Goal: Information Seeking & Learning: Find specific fact

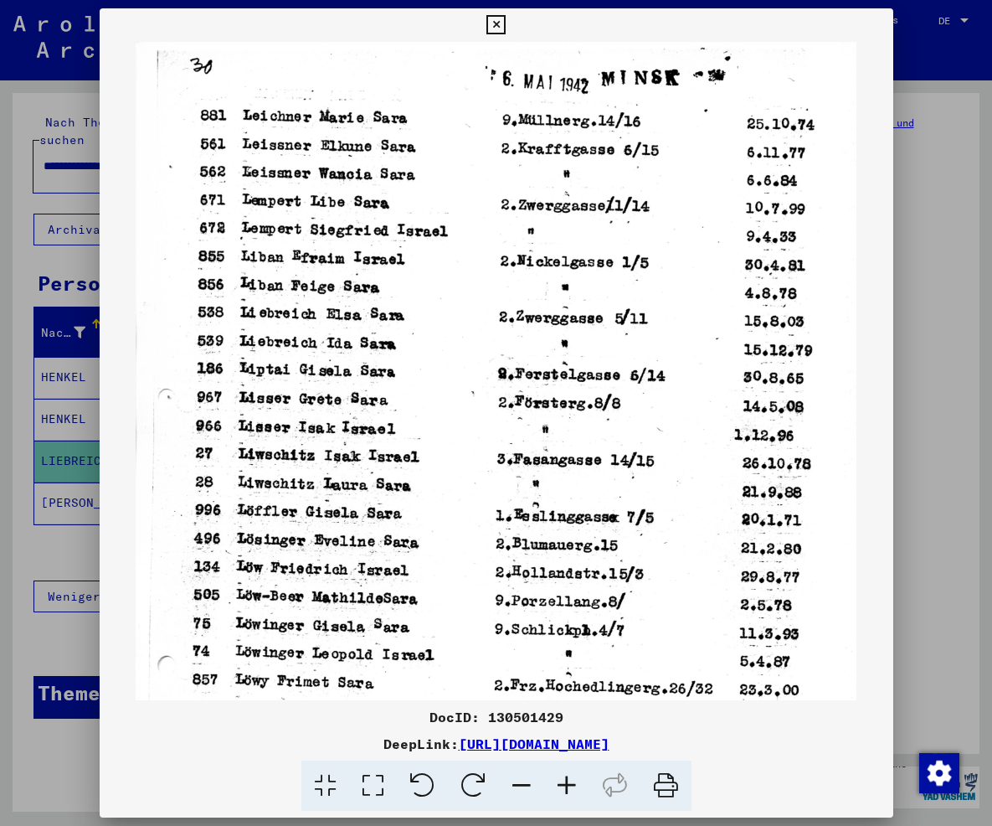
scroll to position [69, 0]
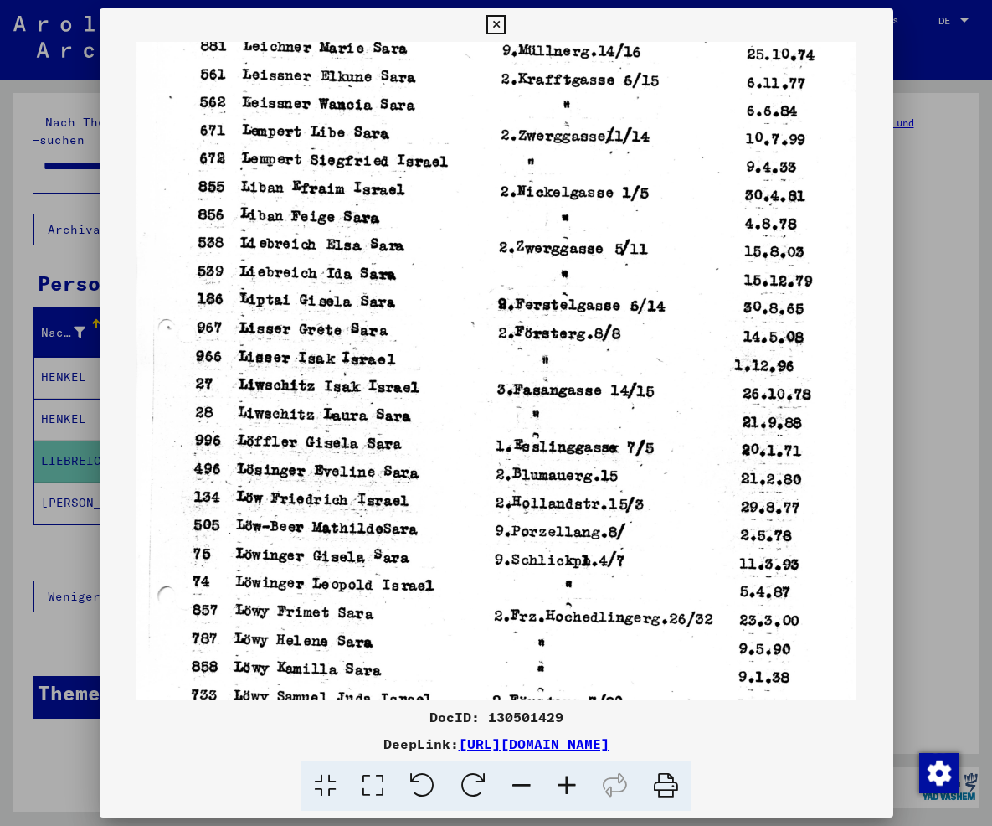
click at [506, 17] on icon at bounding box center [495, 25] width 19 height 20
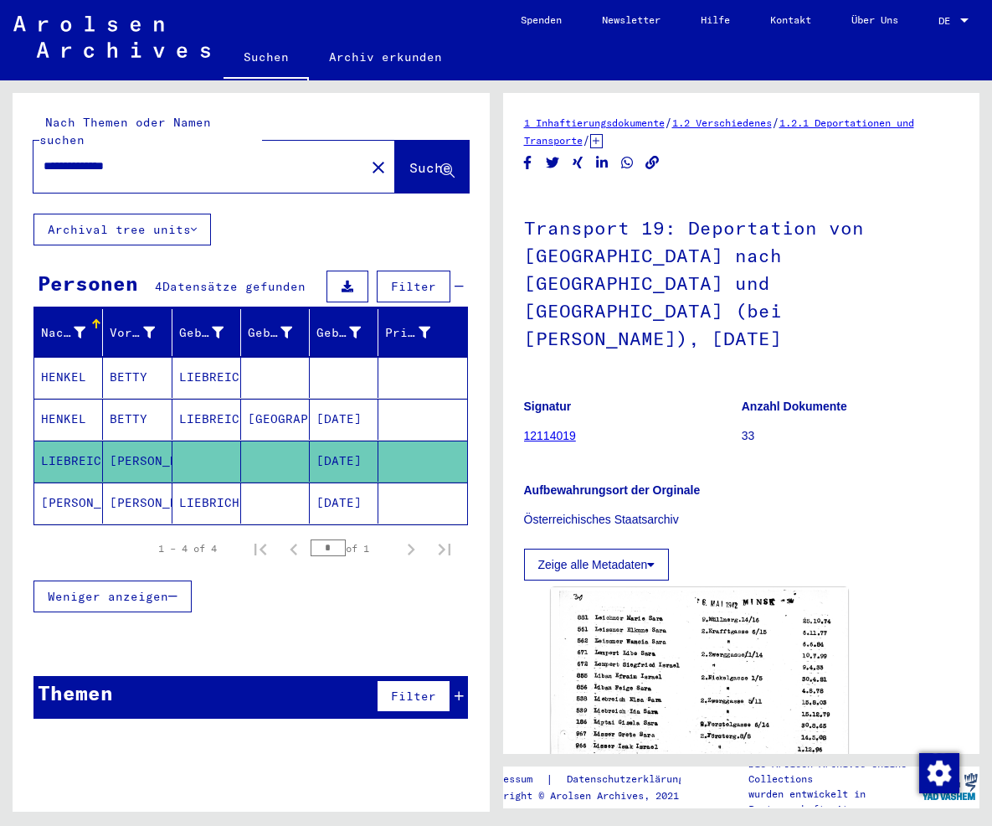
drag, startPoint x: 185, startPoint y: 142, endPoint x: 116, endPoint y: 149, distance: 69.8
click at [116, 157] on input "**********" at bounding box center [199, 166] width 311 height 18
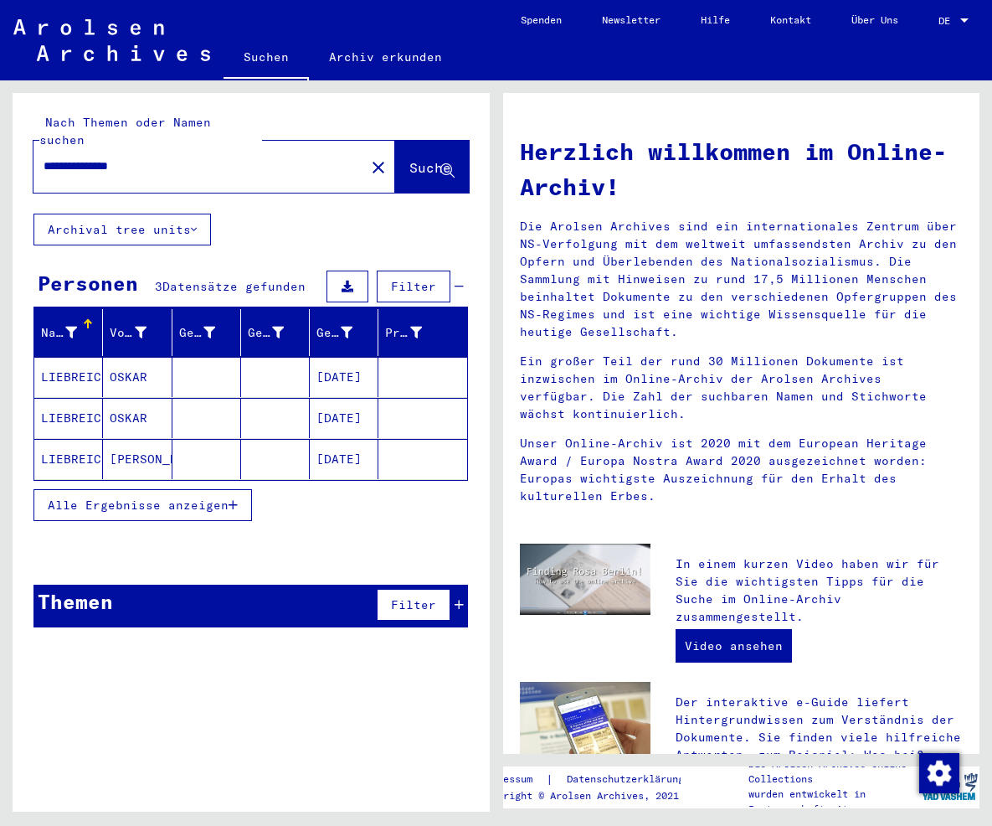
click at [347, 398] on mat-cell "[DATE]" at bounding box center [344, 418] width 69 height 40
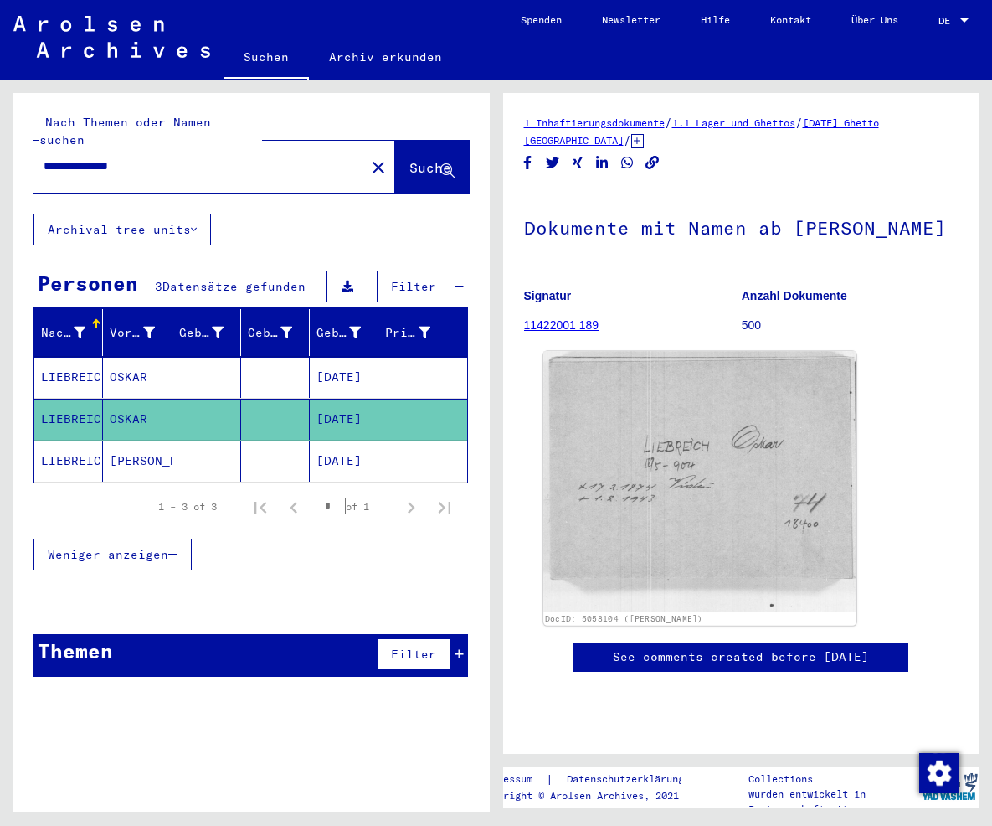
click at [689, 522] on img at bounding box center [699, 481] width 312 height 260
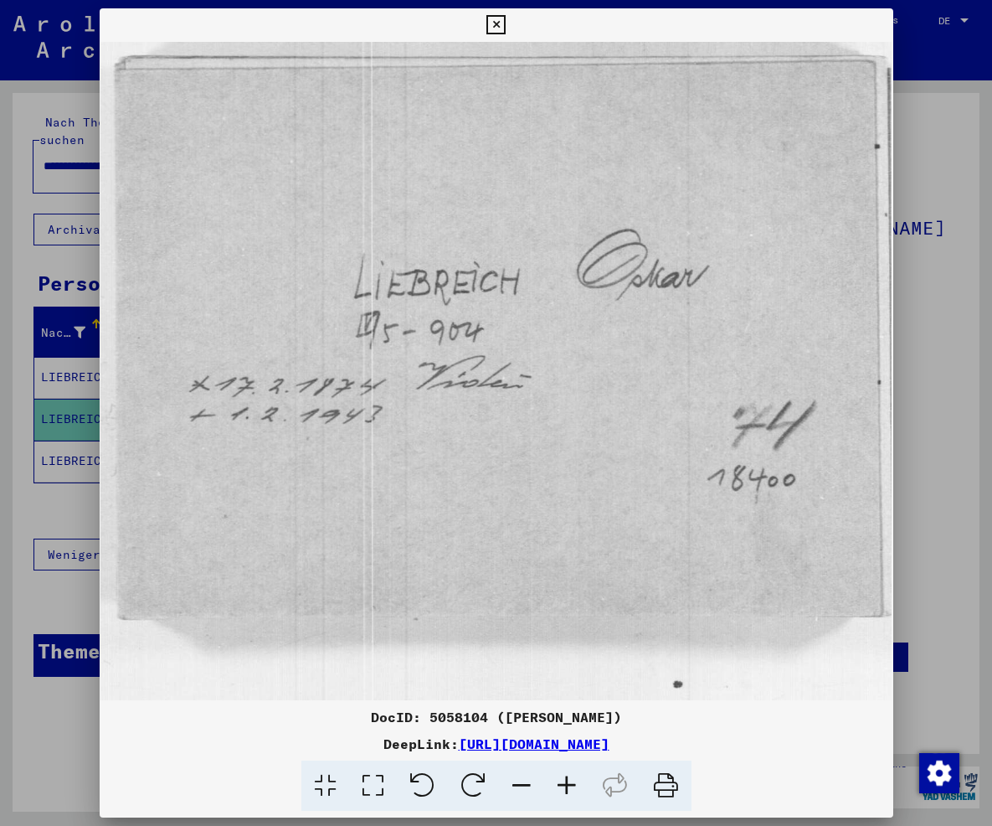
drag, startPoint x: 876, startPoint y: 744, endPoint x: 289, endPoint y: 746, distance: 586.9
click at [289, 746] on div "DeepLink: [URL][DOMAIN_NAME]" at bounding box center [497, 743] width 794 height 20
copy link "[URL][DOMAIN_NAME]"
click at [506, 28] on icon at bounding box center [495, 25] width 19 height 20
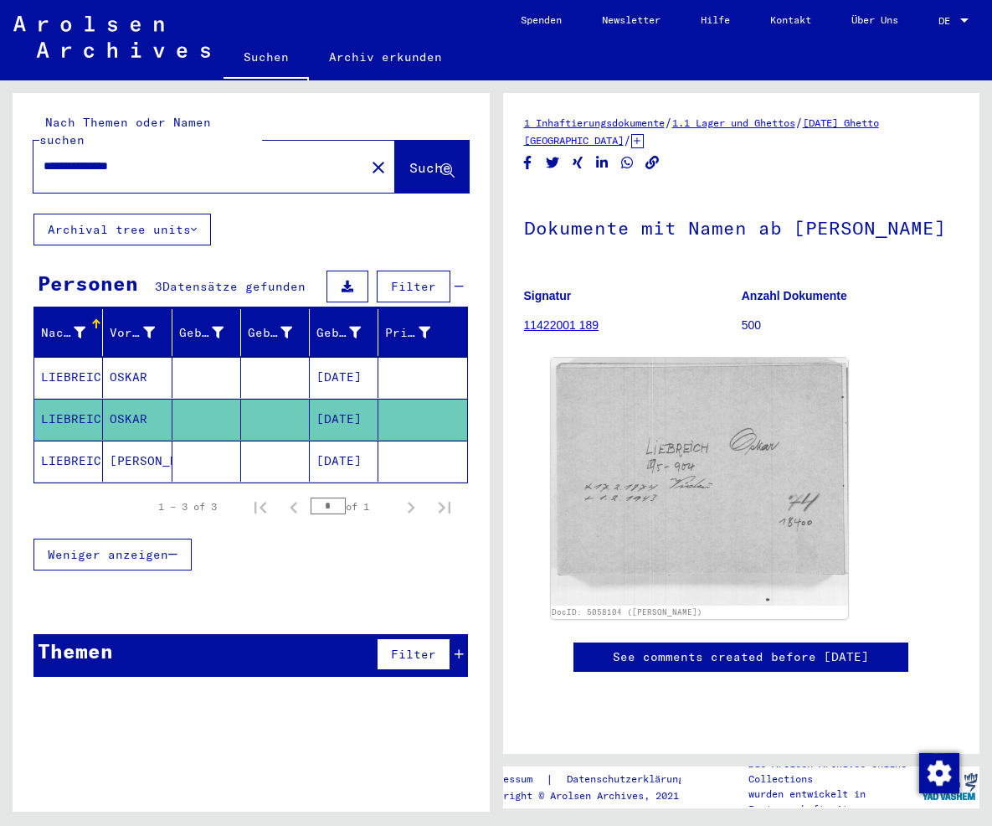
click at [329, 443] on mat-cell "[DATE]" at bounding box center [344, 460] width 69 height 41
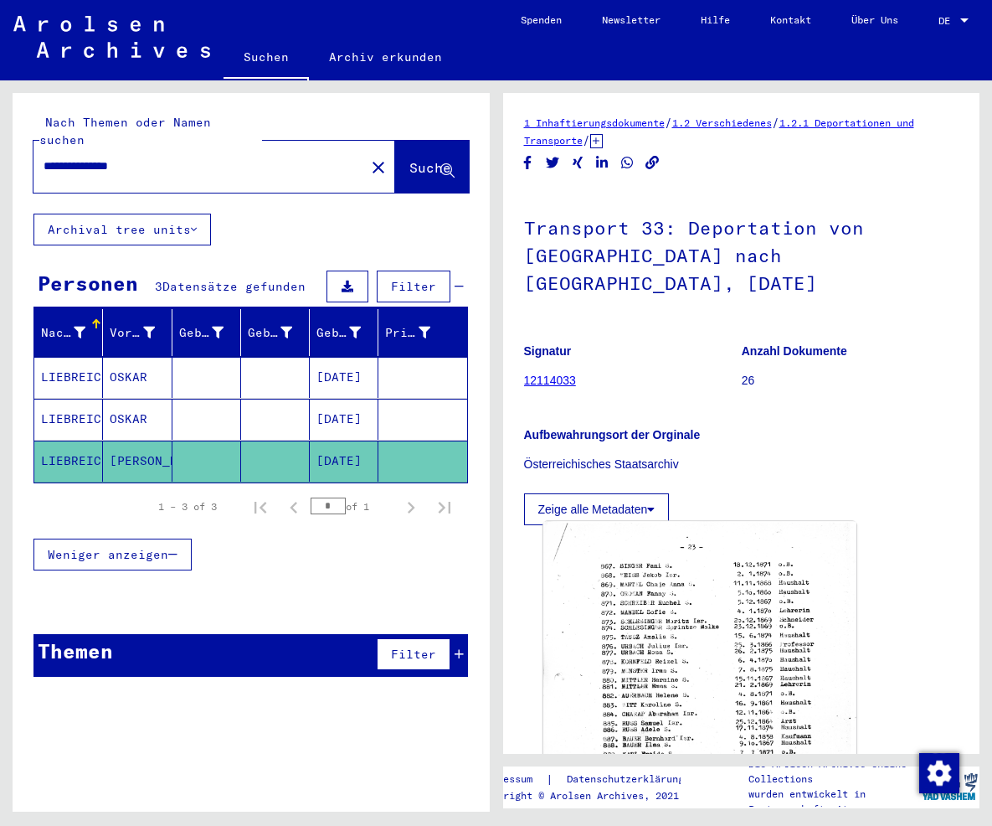
click at [666, 560] on img at bounding box center [699, 737] width 312 height 430
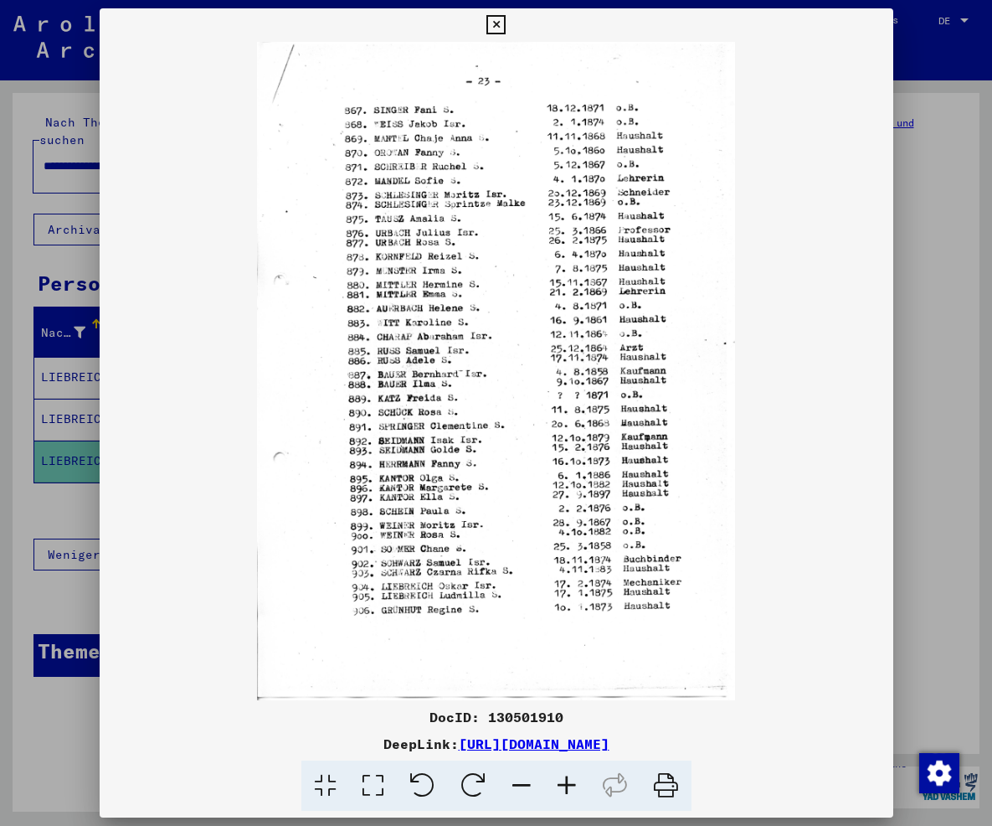
click at [569, 794] on icon at bounding box center [566, 785] width 45 height 51
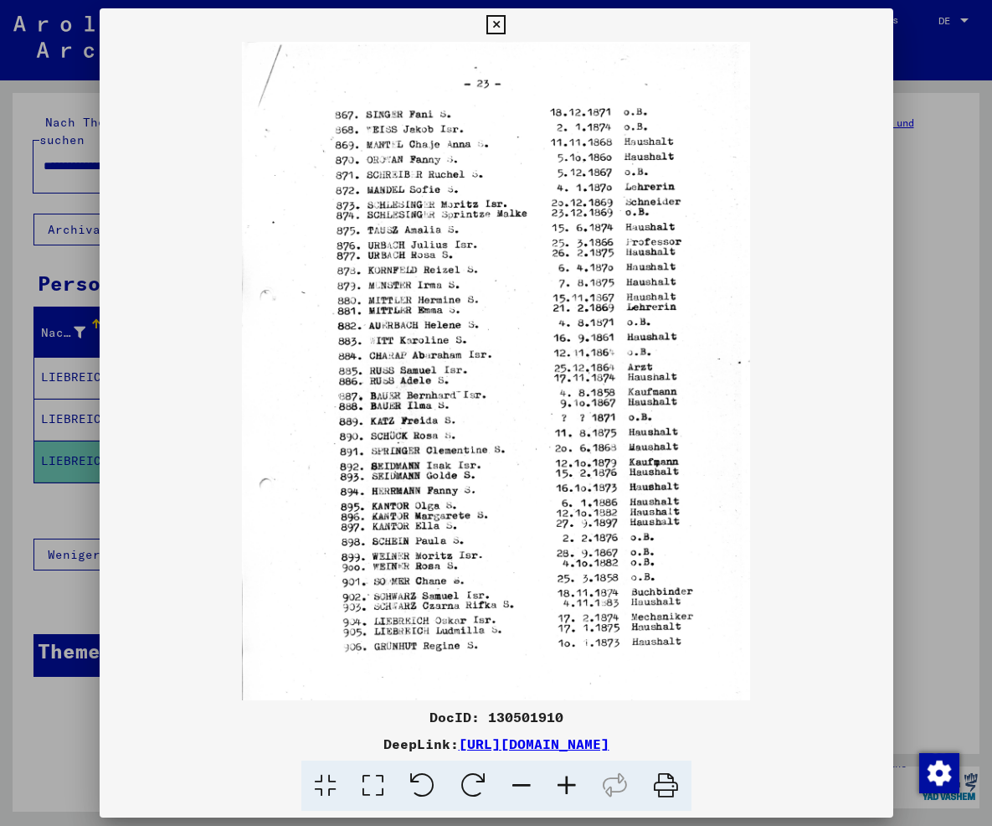
click at [569, 794] on icon at bounding box center [566, 785] width 45 height 51
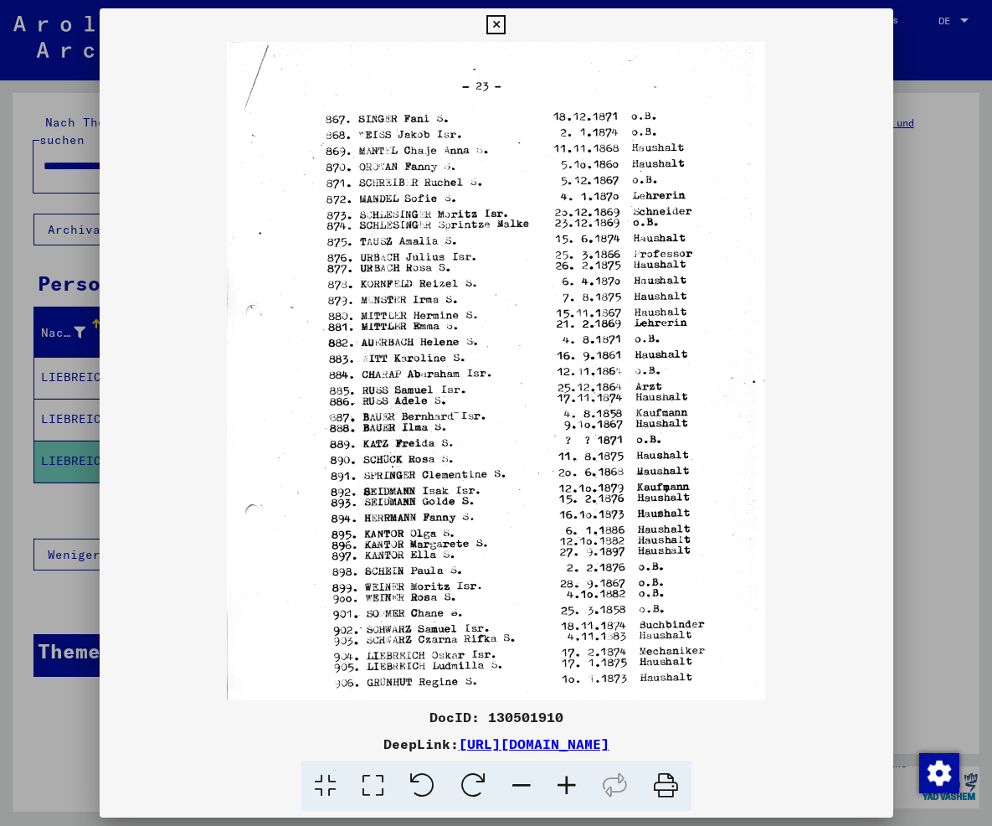
click at [565, 790] on icon at bounding box center [566, 785] width 45 height 51
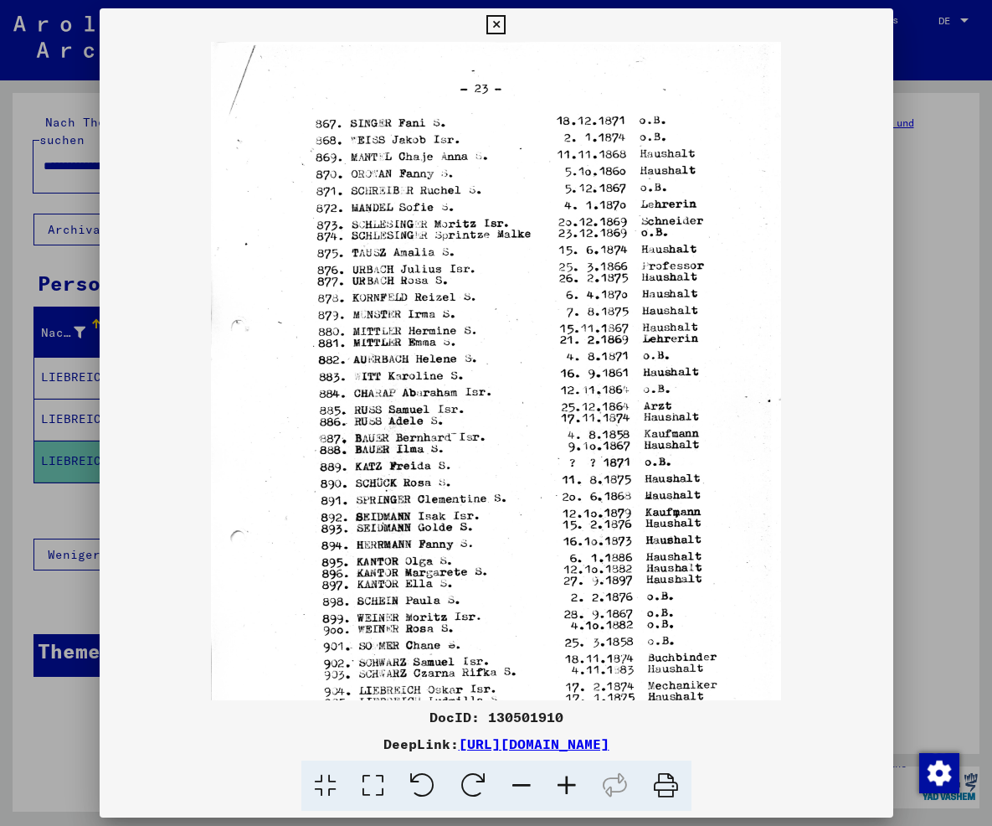
click at [565, 790] on icon at bounding box center [566, 785] width 45 height 51
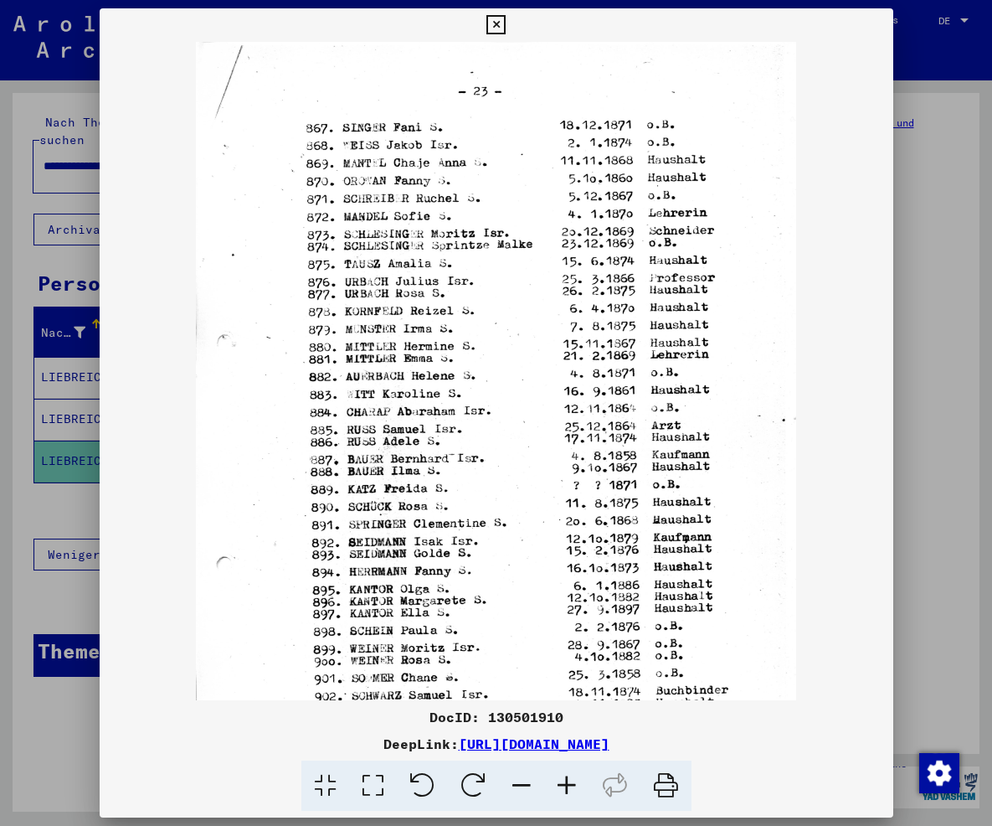
click at [565, 790] on icon at bounding box center [566, 785] width 45 height 51
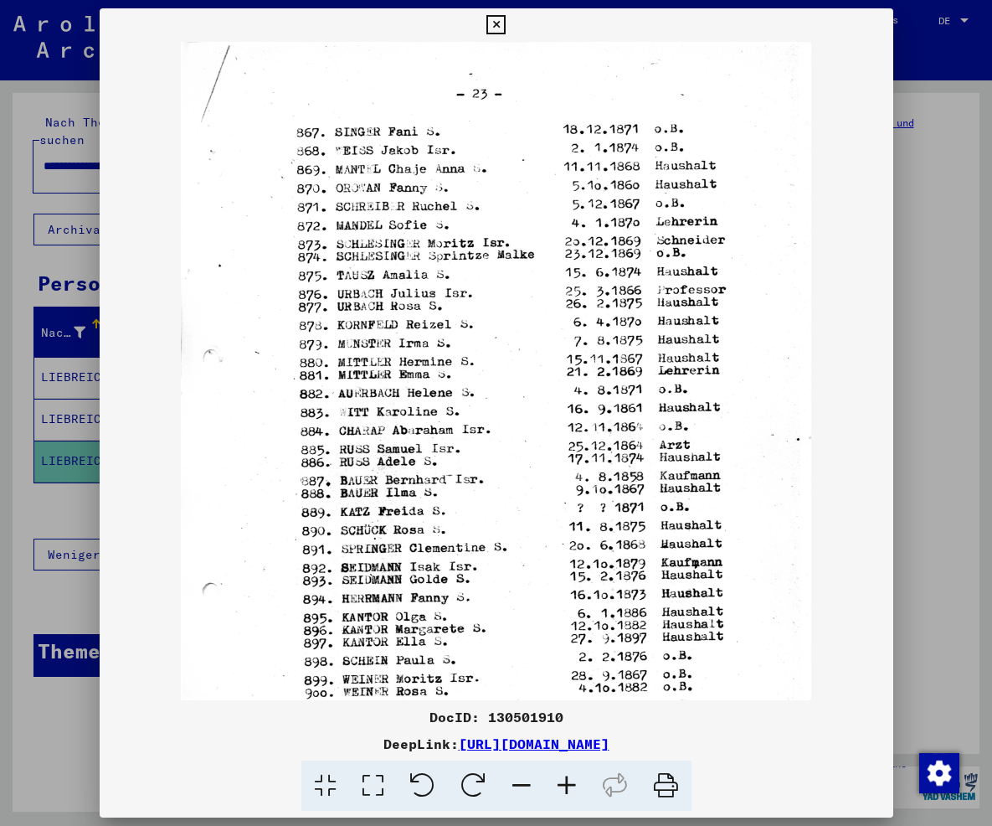
click at [565, 790] on icon at bounding box center [566, 785] width 45 height 51
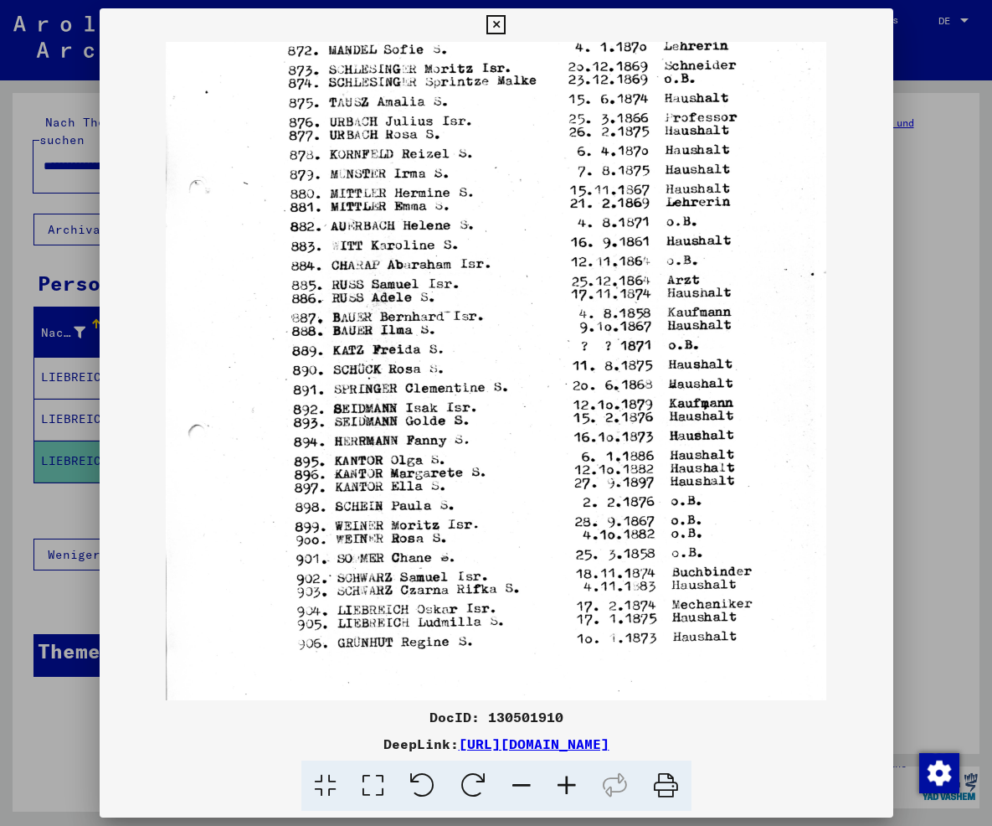
scroll to position [186, 0]
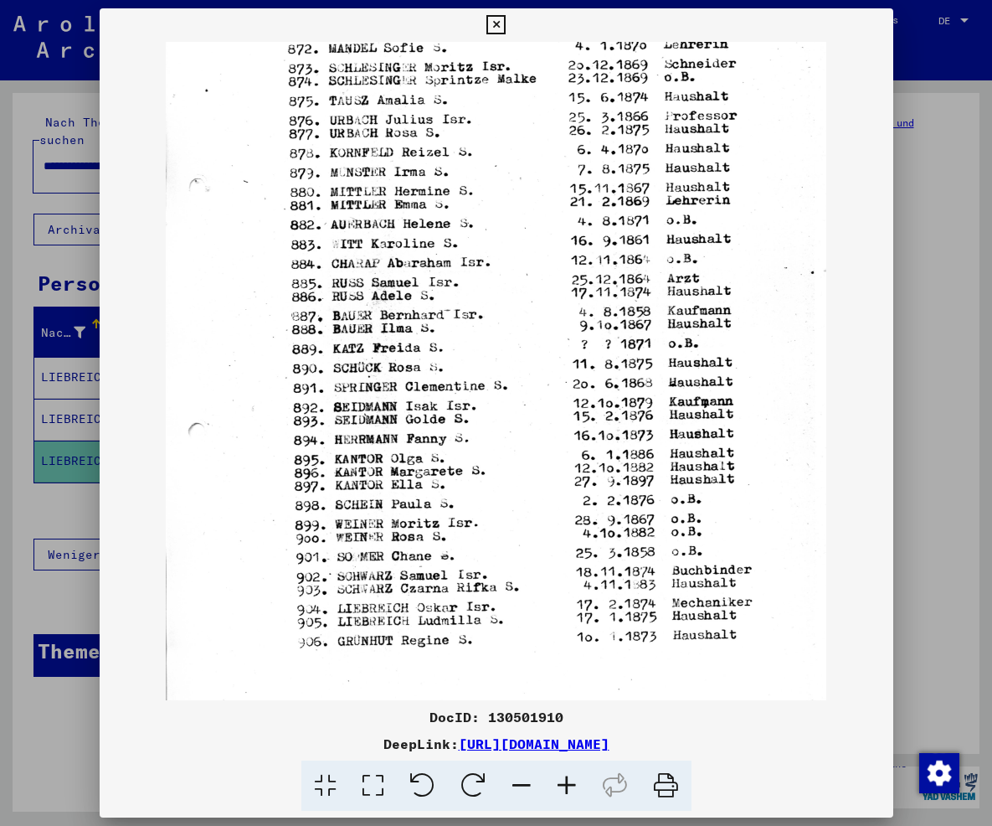
drag, startPoint x: 489, startPoint y: 555, endPoint x: 510, endPoint y: 369, distance: 187.0
click at [510, 369] on img at bounding box center [496, 310] width 661 height 909
drag, startPoint x: 850, startPoint y: 752, endPoint x: 280, endPoint y: 743, distance: 569.4
click at [280, 743] on div "DeepLink: [URL][DOMAIN_NAME]" at bounding box center [497, 743] width 794 height 20
copy link "[URL][DOMAIN_NAME]"
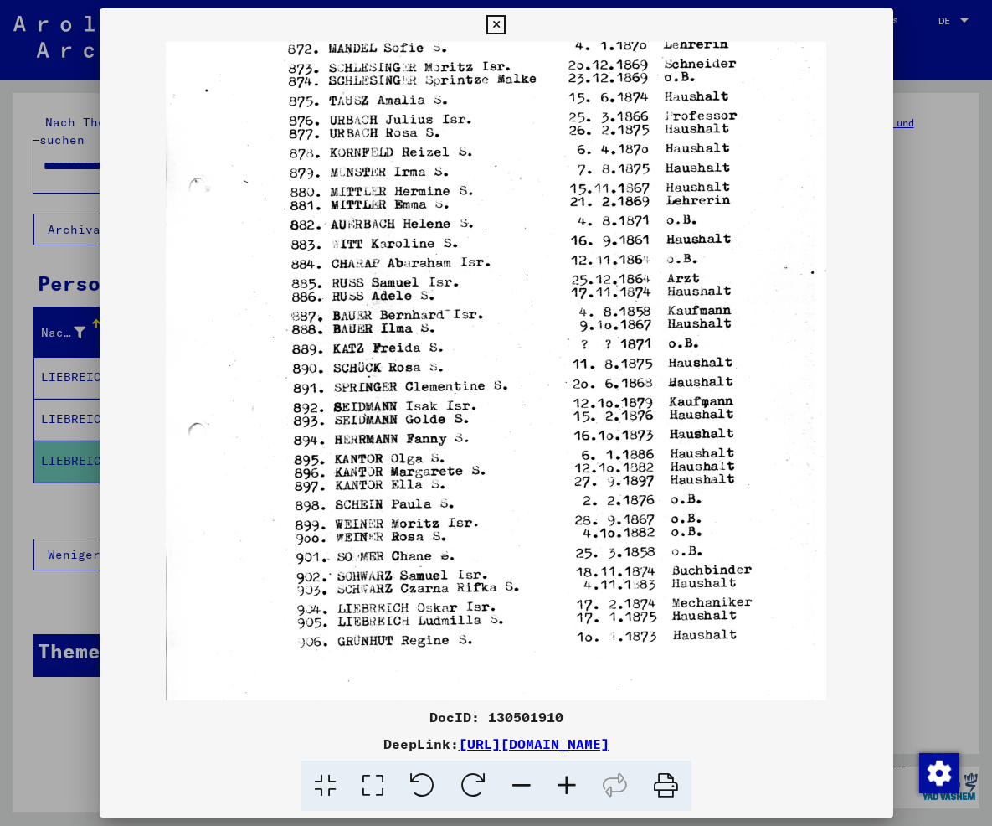
drag, startPoint x: 968, startPoint y: 586, endPoint x: 966, endPoint y: 522, distance: 64.5
click at [971, 585] on div at bounding box center [496, 413] width 992 height 826
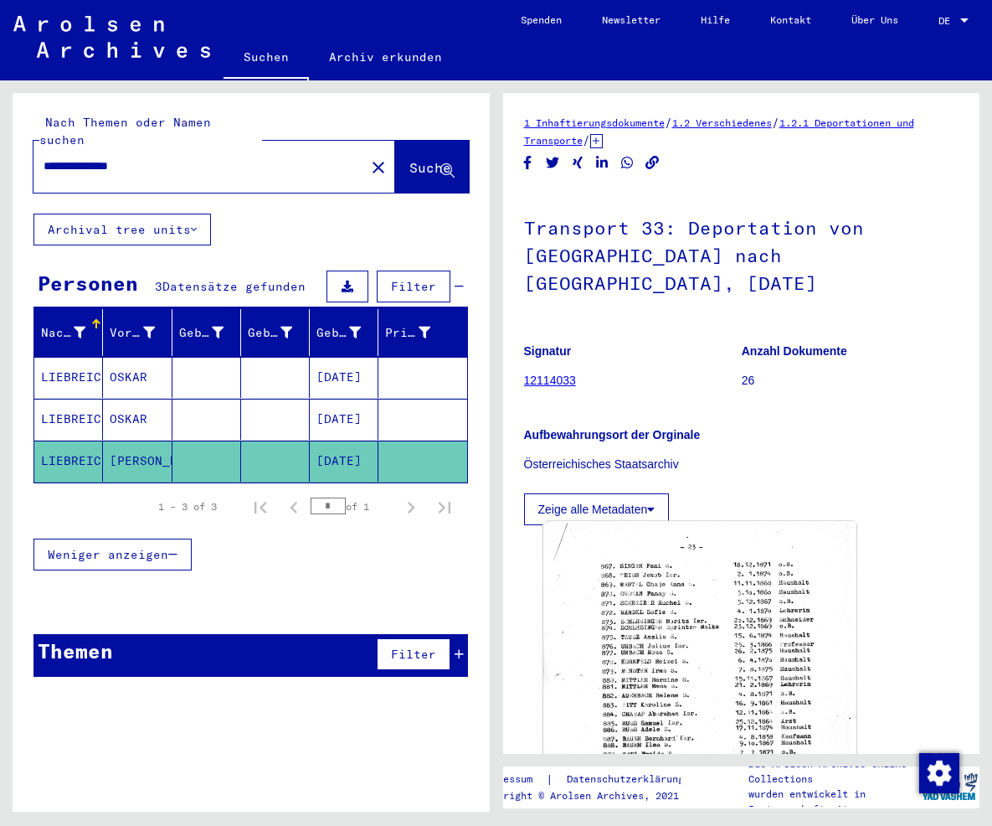
click at [716, 594] on img at bounding box center [699, 737] width 312 height 430
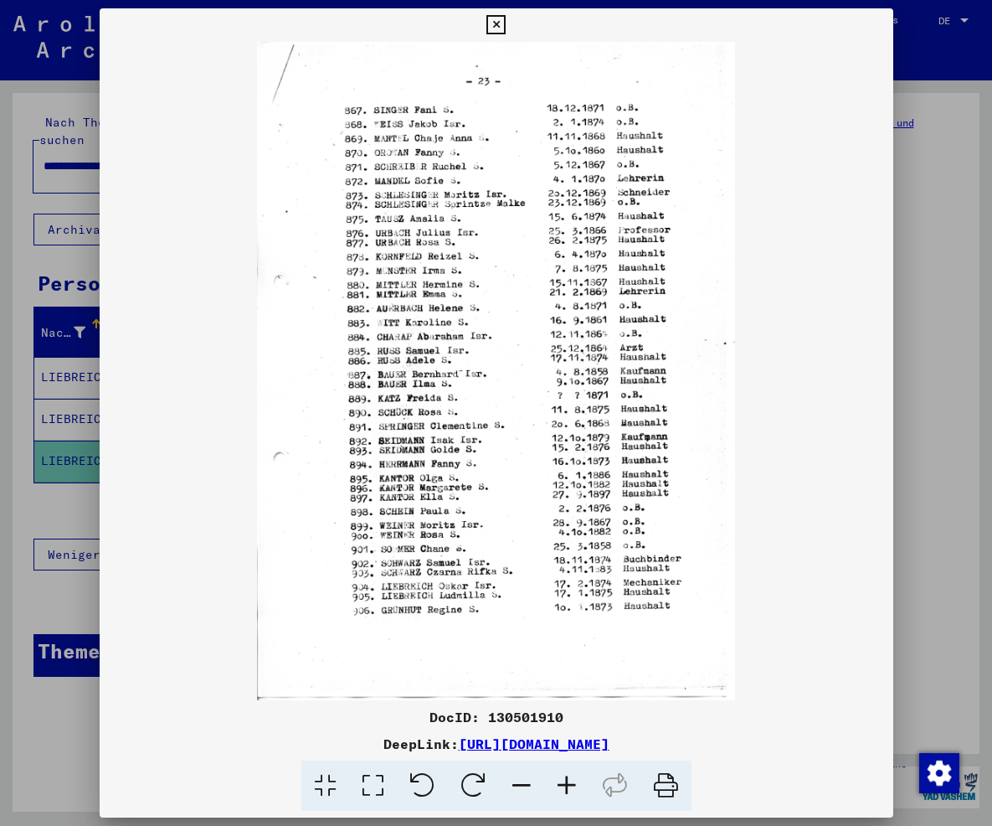
drag, startPoint x: 827, startPoint y: 739, endPoint x: 284, endPoint y: 742, distance: 543.4
click at [284, 742] on div "DeepLink: [URL][DOMAIN_NAME]" at bounding box center [497, 743] width 794 height 20
copy link "[URL][DOMAIN_NAME]"
drag, startPoint x: 958, startPoint y: 329, endPoint x: 832, endPoint y: 293, distance: 130.6
click at [960, 329] on div at bounding box center [496, 413] width 992 height 826
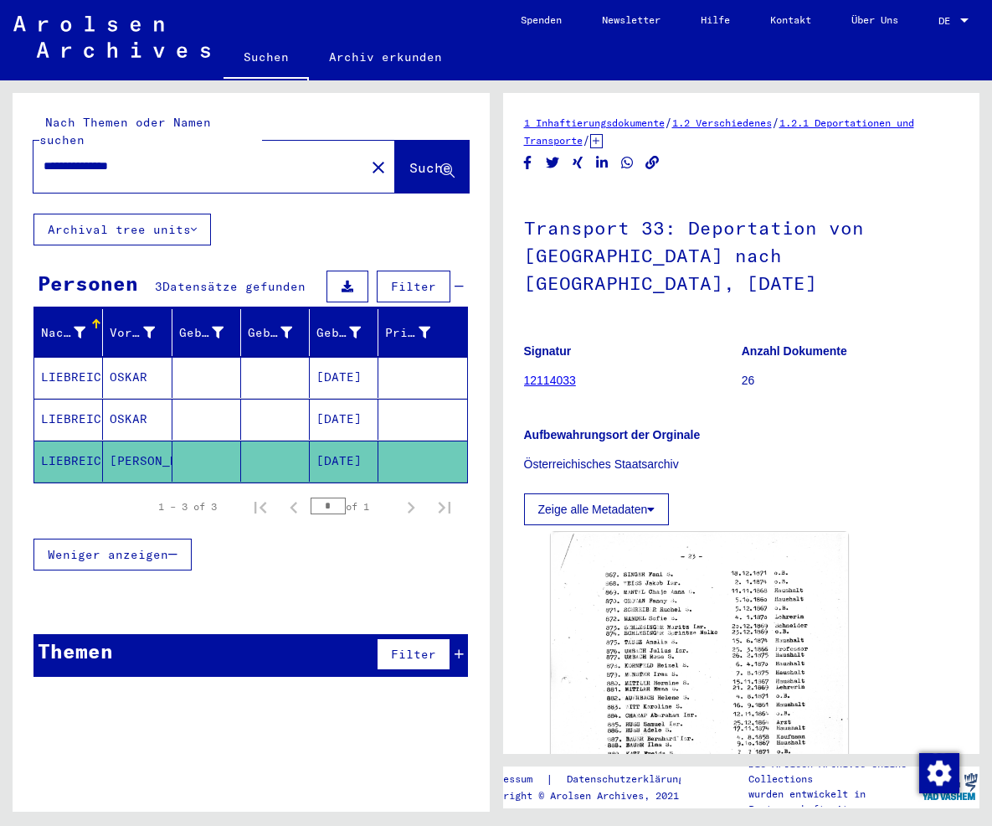
drag, startPoint x: 171, startPoint y: 152, endPoint x: 116, endPoint y: 160, distance: 55.1
click at [116, 160] on input "**********" at bounding box center [199, 166] width 311 height 18
click at [395, 141] on button "Suche" at bounding box center [432, 167] width 74 height 52
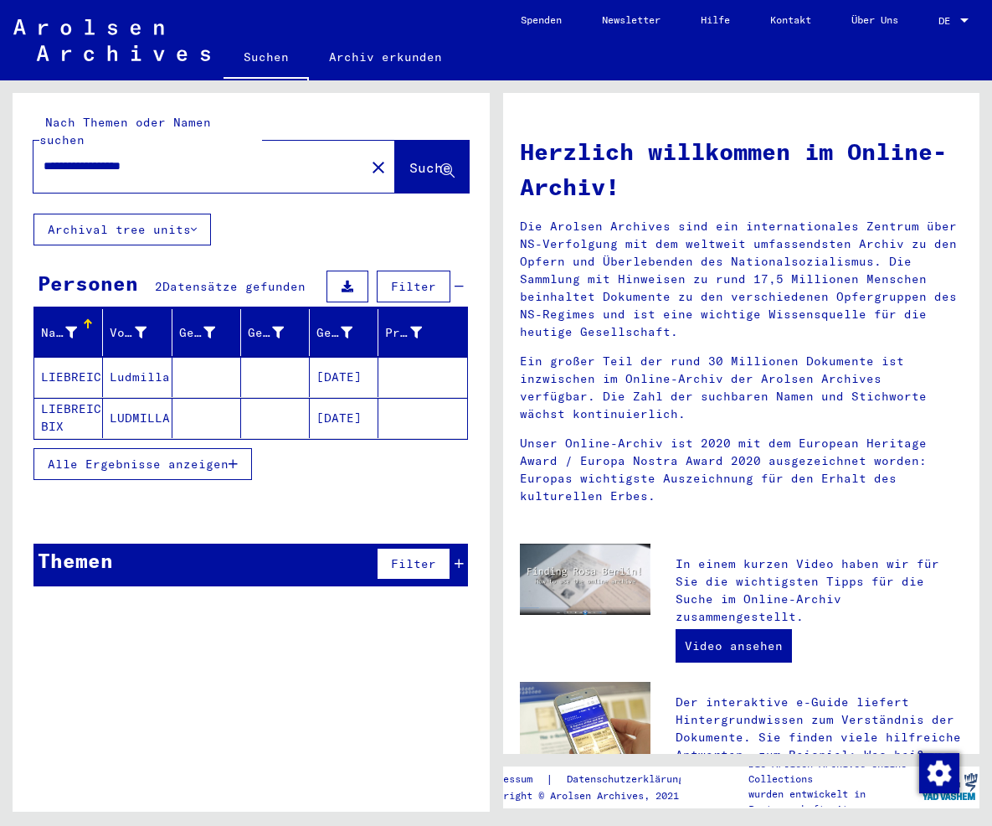
click at [327, 357] on mat-cell "[DATE]" at bounding box center [344, 377] width 69 height 40
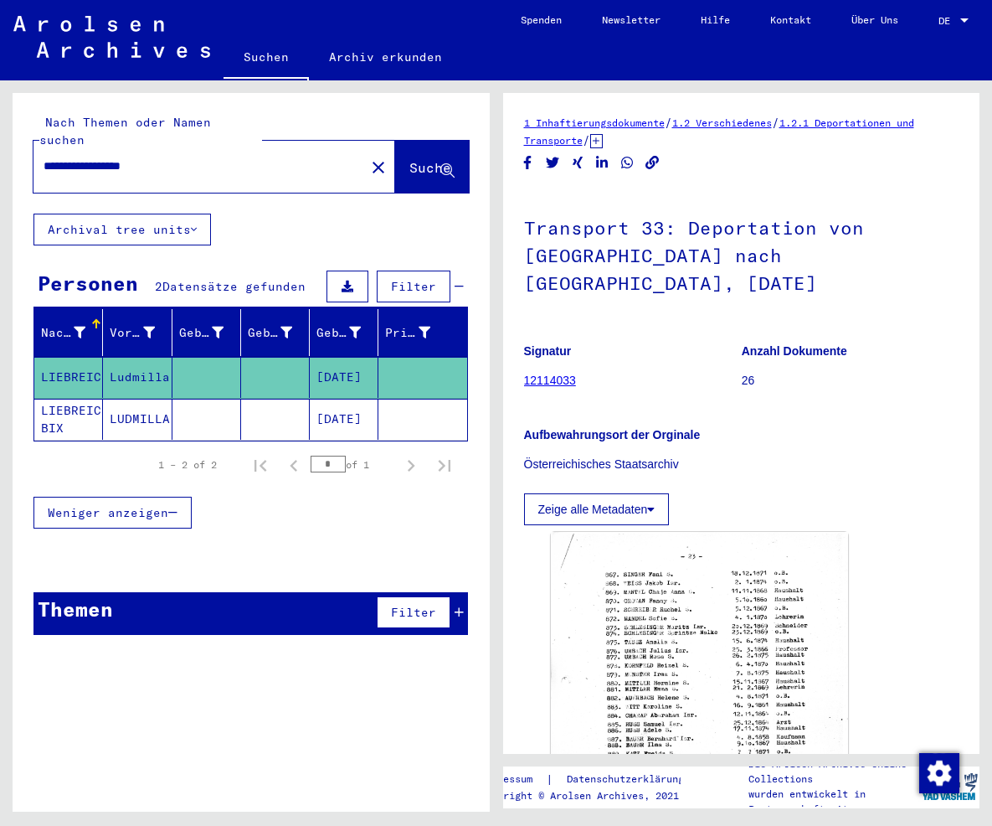
click at [347, 400] on mat-cell "[DATE]" at bounding box center [344, 419] width 69 height 41
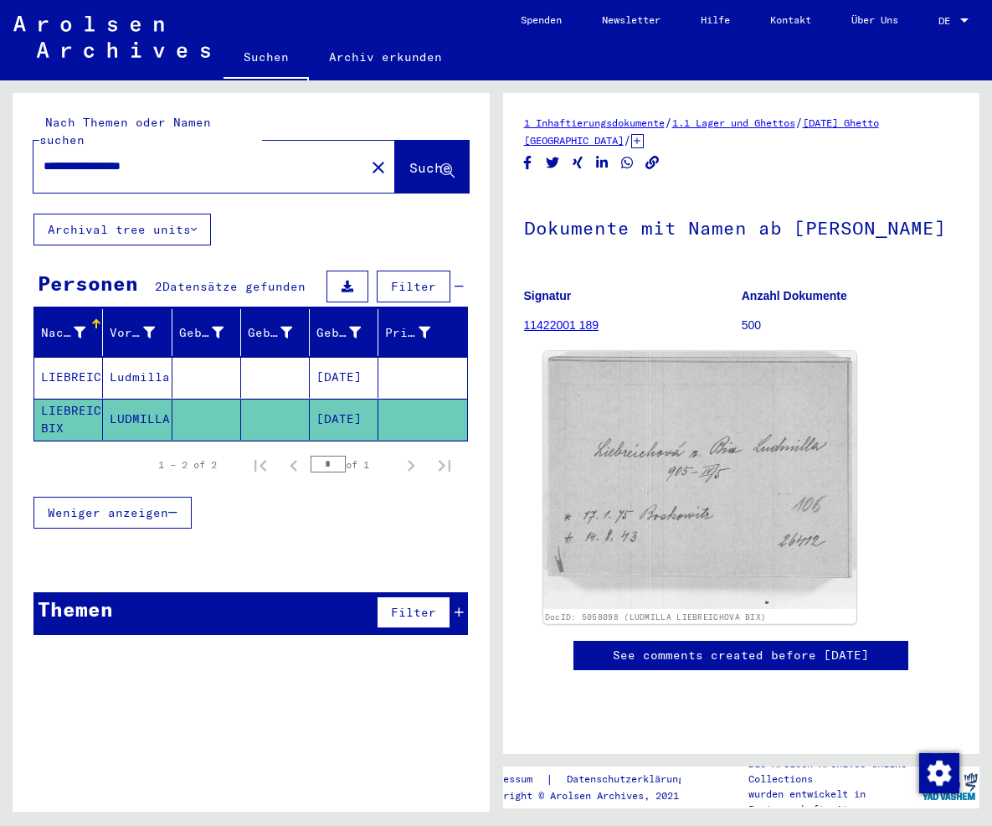
click at [721, 533] on img at bounding box center [699, 480] width 312 height 258
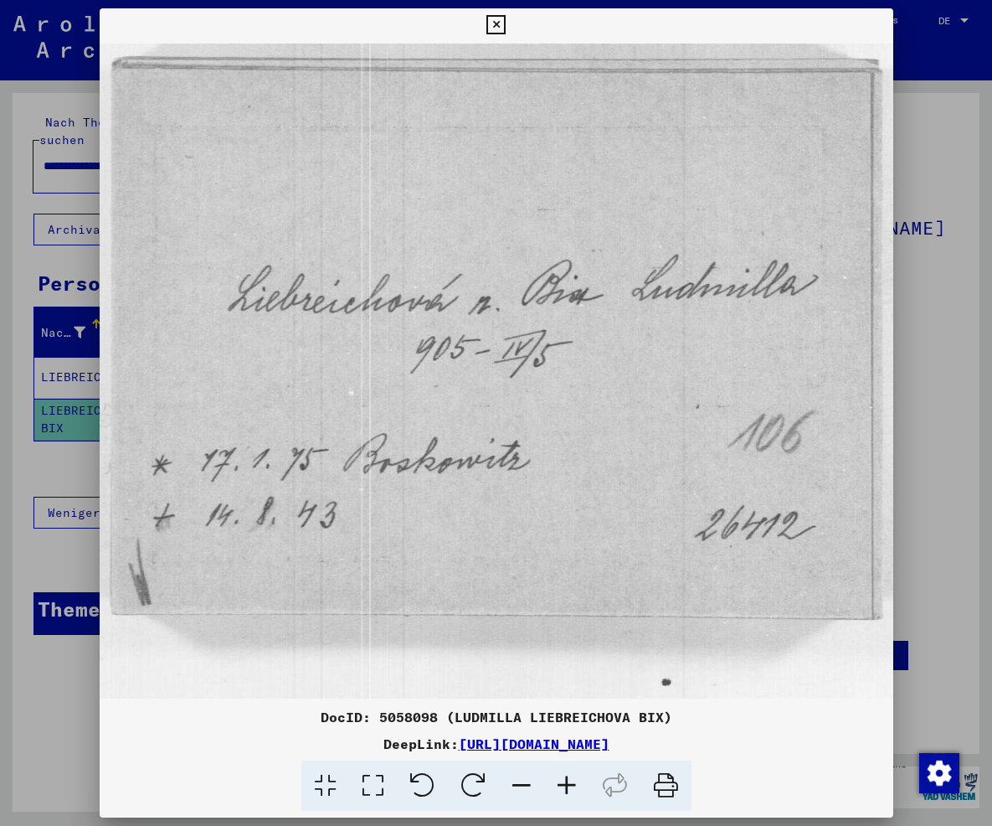
drag, startPoint x: 845, startPoint y: 754, endPoint x: 291, endPoint y: 749, distance: 553.5
click at [291, 749] on div "DocID: 5058098 ([PERSON_NAME] BIX) DeepLink: [URL][DOMAIN_NAME]" at bounding box center [497, 759] width 794 height 105
copy link "[URL][DOMAIN_NAME]"
click at [921, 397] on div at bounding box center [496, 413] width 992 height 826
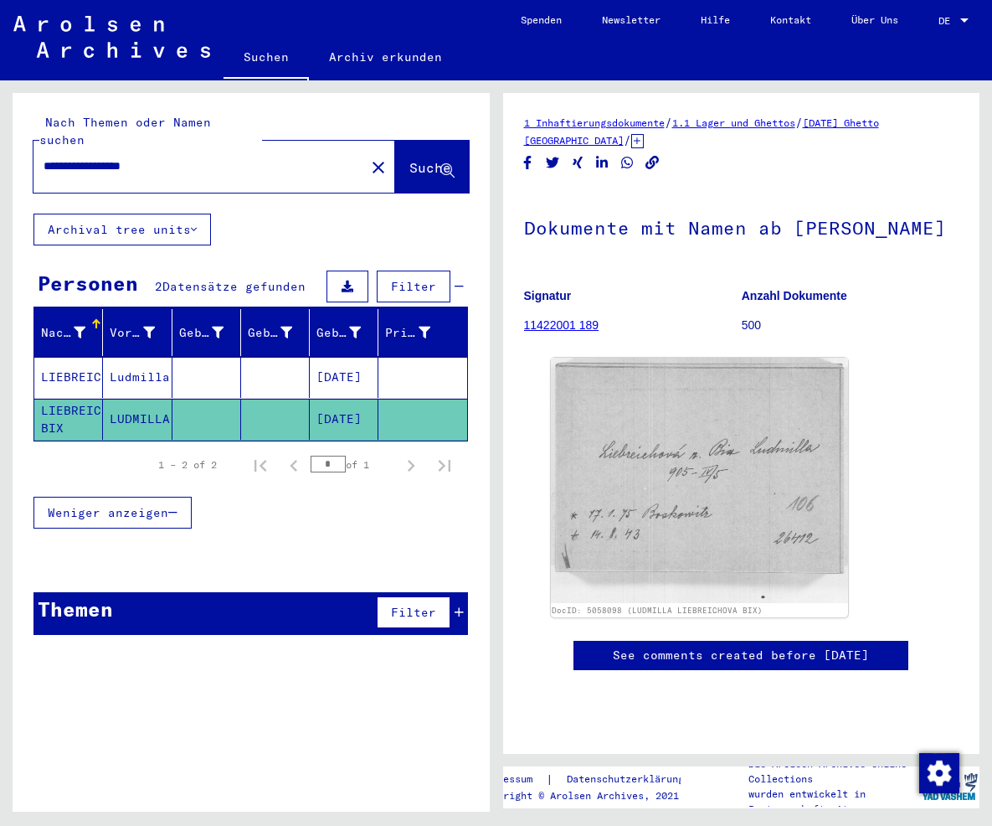
drag, startPoint x: 243, startPoint y: 151, endPoint x: 116, endPoint y: 159, distance: 126.7
click at [116, 159] on input "**********" at bounding box center [199, 166] width 311 height 18
click at [413, 159] on span "Suche" at bounding box center [430, 167] width 42 height 17
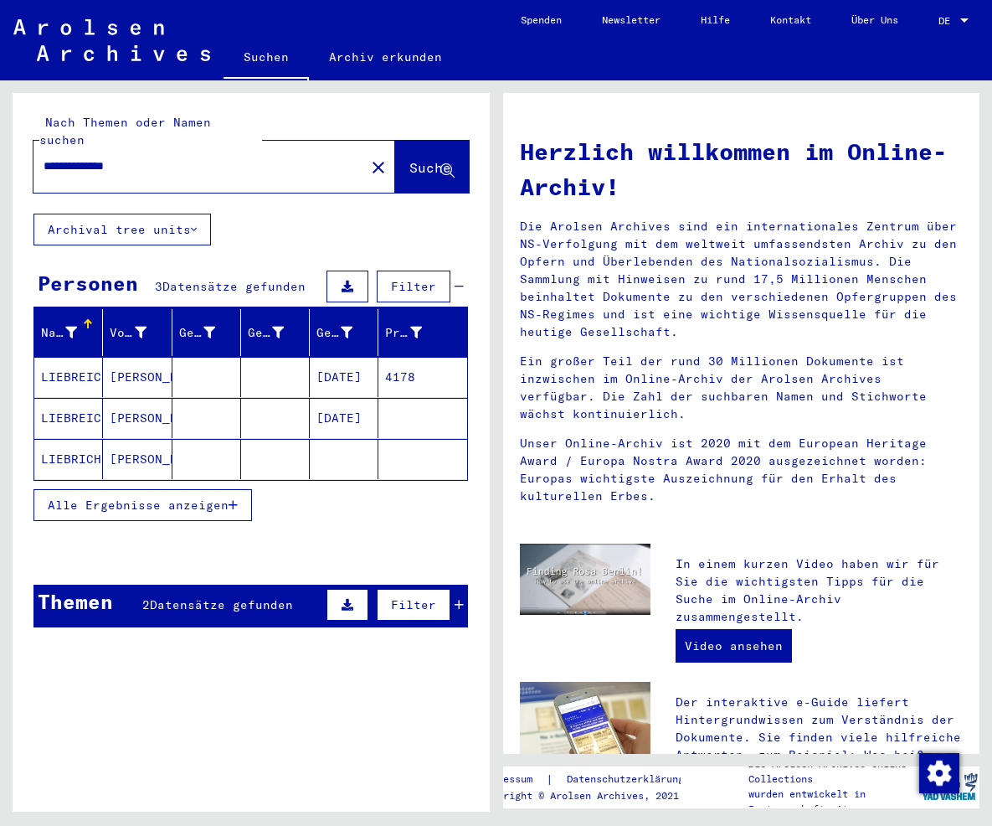
click at [356, 398] on mat-cell "[DATE]" at bounding box center [344, 418] width 69 height 40
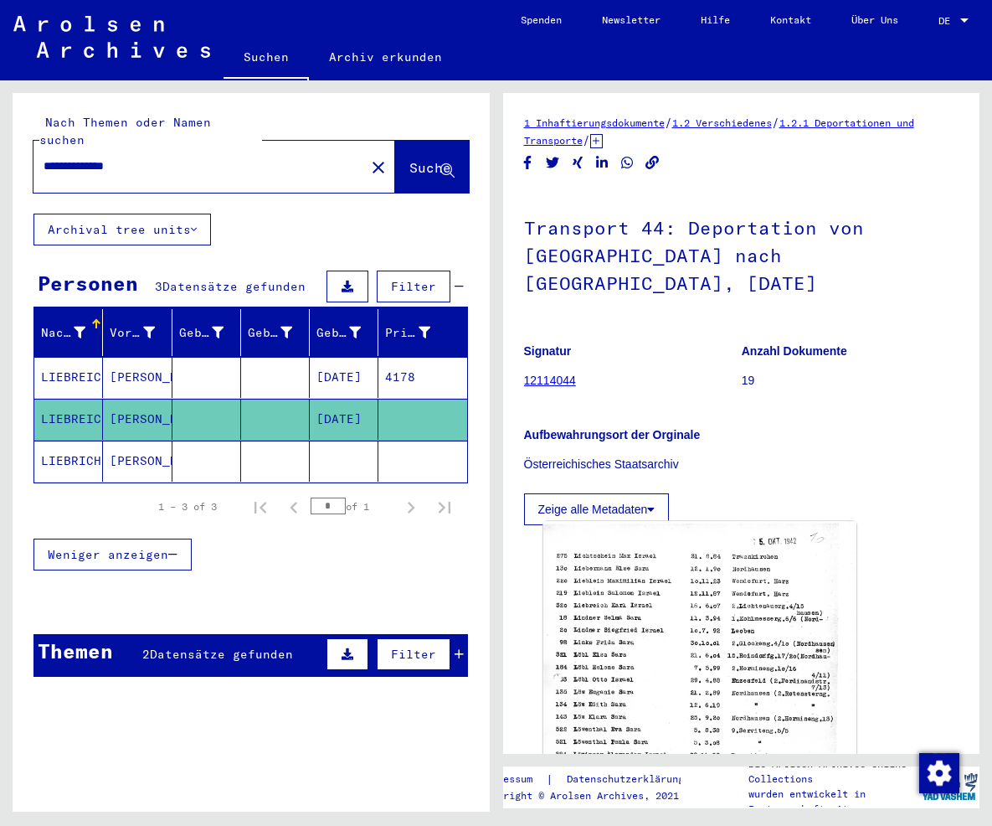
click at [670, 605] on img at bounding box center [699, 737] width 312 height 430
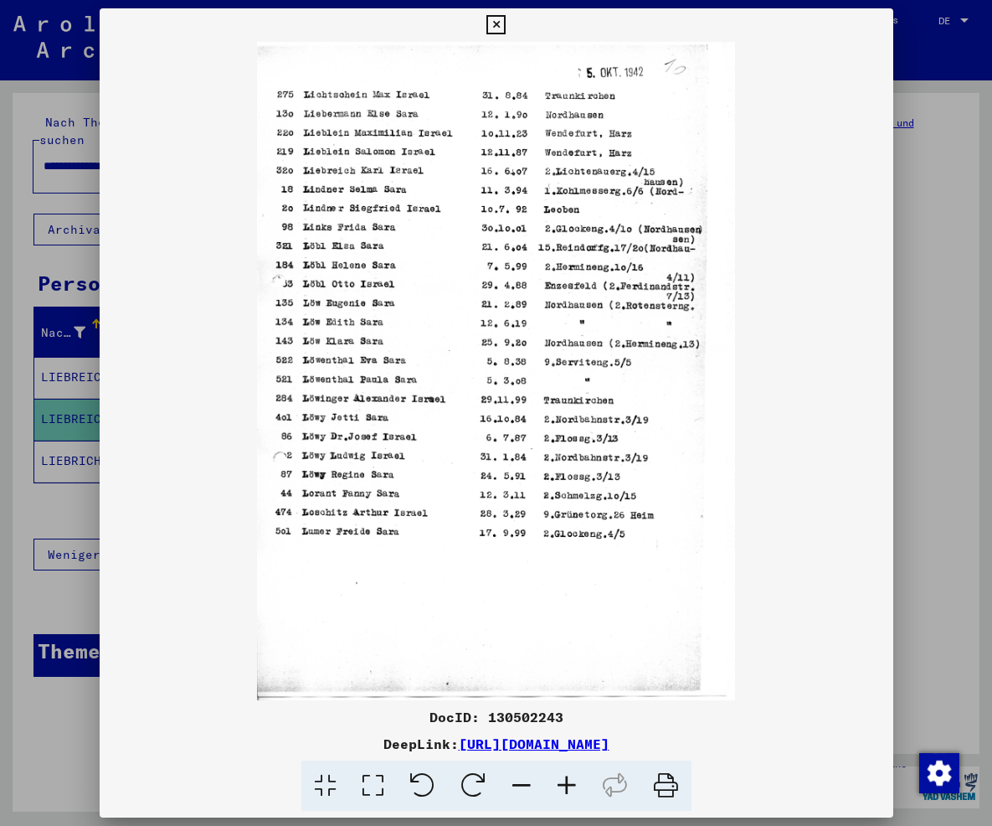
click at [561, 775] on icon at bounding box center [566, 785] width 45 height 51
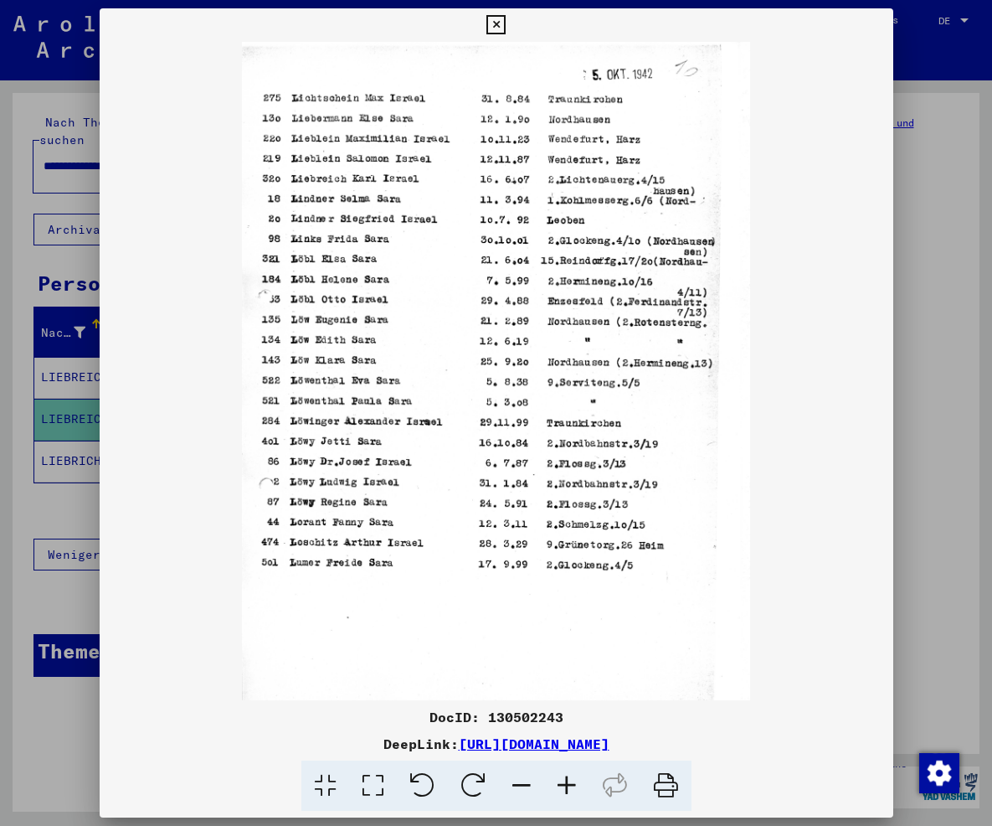
click at [561, 775] on icon at bounding box center [566, 785] width 45 height 51
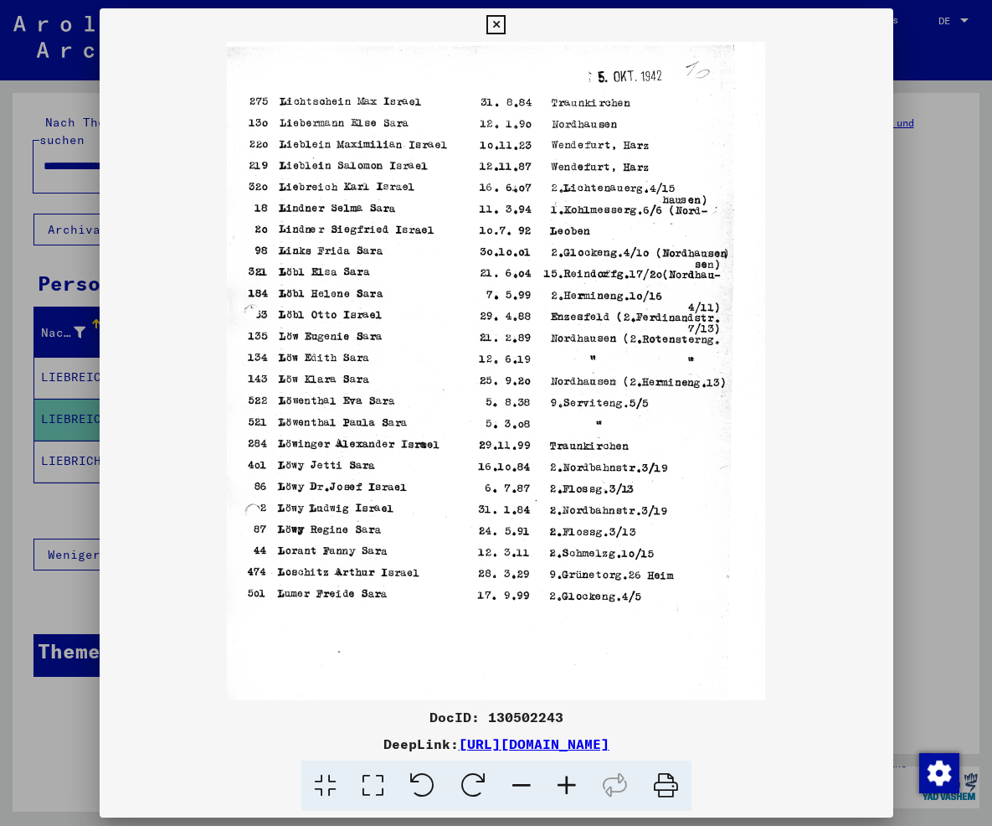
click at [561, 775] on icon at bounding box center [566, 785] width 45 height 51
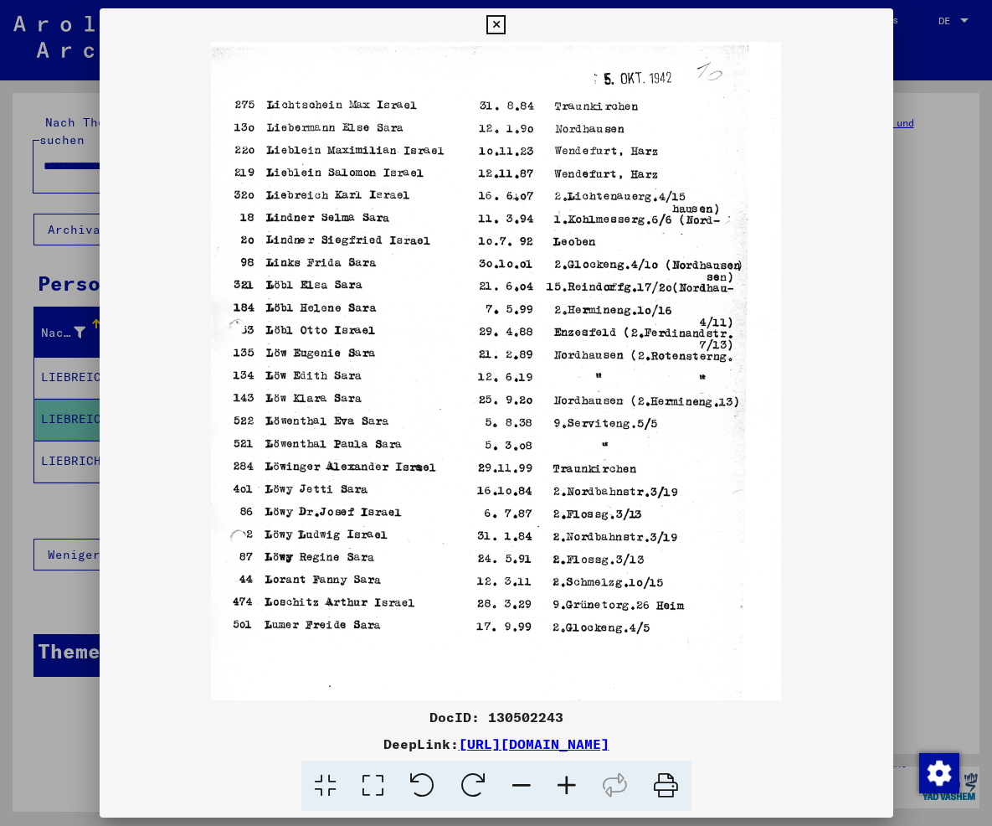
click at [561, 775] on icon at bounding box center [566, 785] width 45 height 51
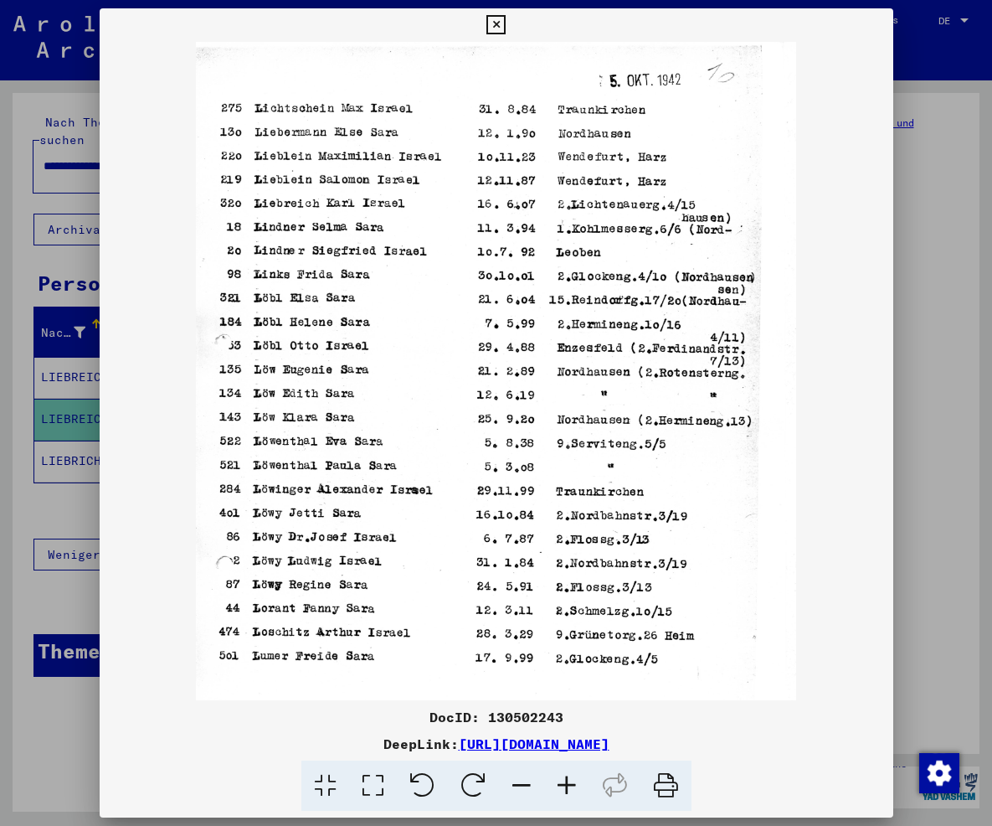
click at [561, 775] on icon at bounding box center [566, 785] width 45 height 51
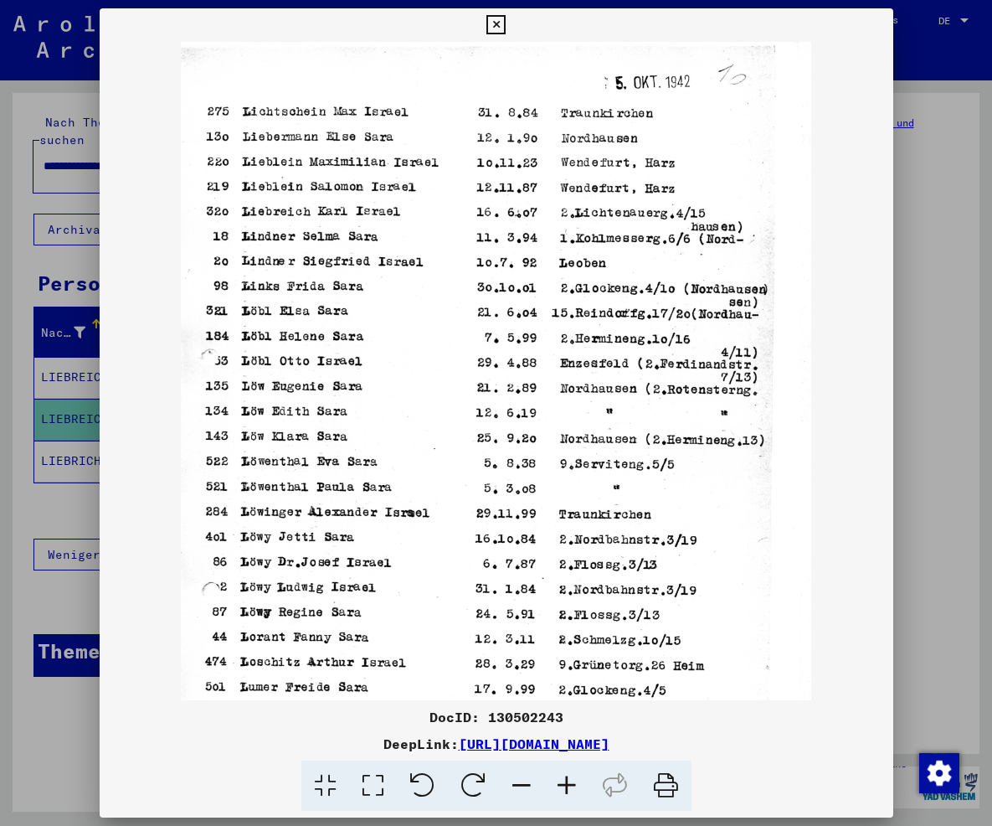
click at [561, 775] on icon at bounding box center [566, 785] width 45 height 51
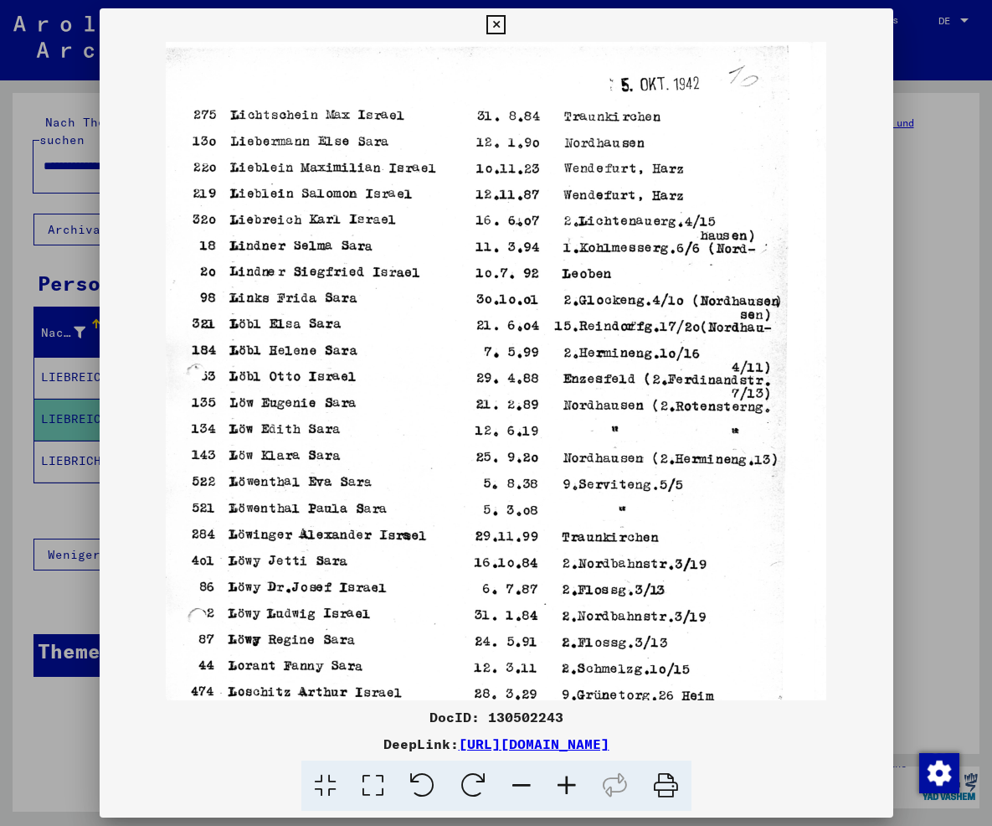
click at [561, 775] on icon at bounding box center [566, 785] width 45 height 51
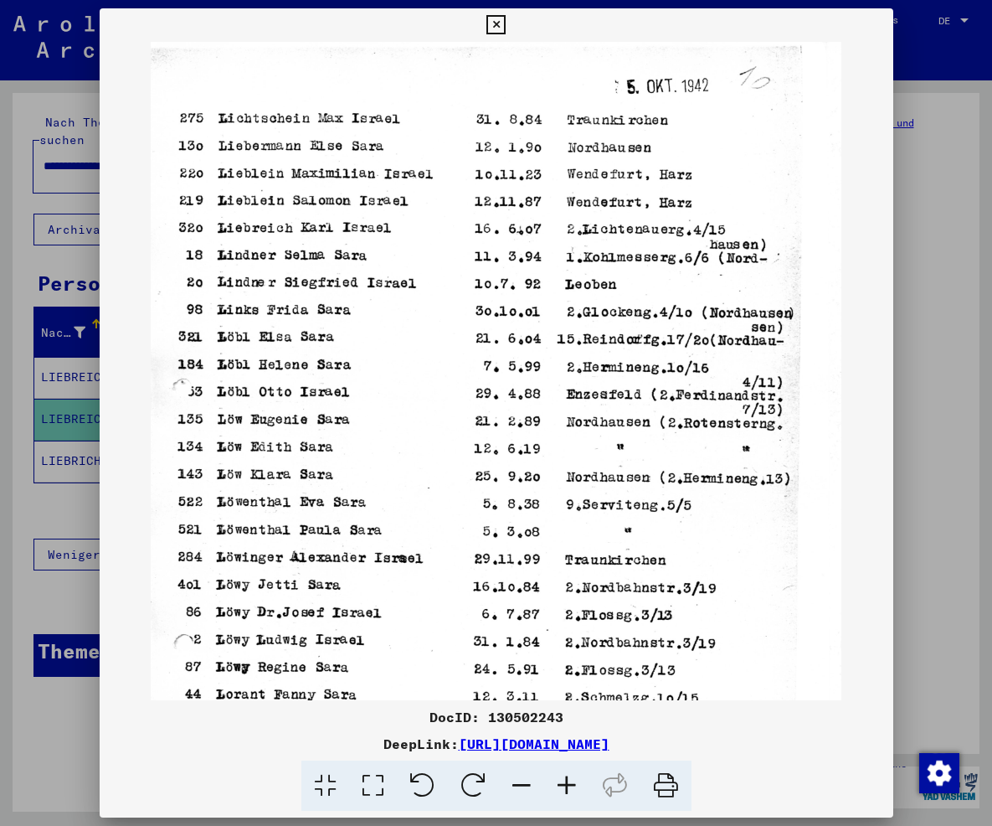
click at [561, 775] on icon at bounding box center [566, 785] width 45 height 51
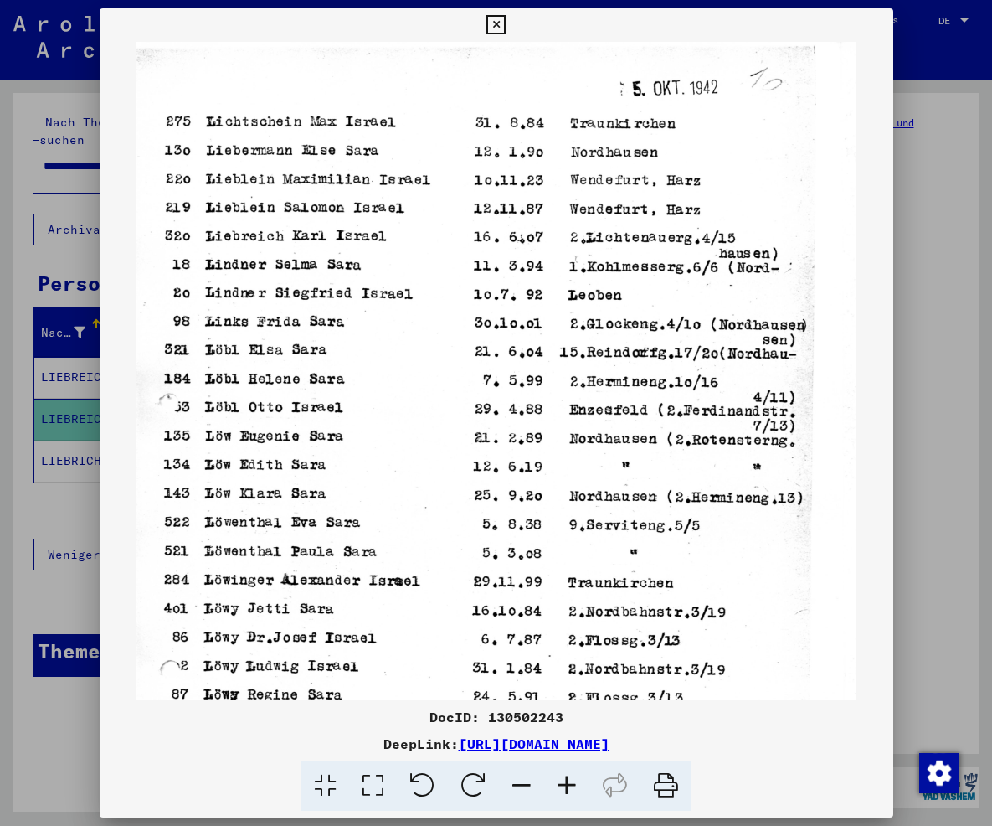
drag, startPoint x: 840, startPoint y: 746, endPoint x: 275, endPoint y: 754, distance: 564.4
click at [275, 754] on div "DocID: 130502243 DeepLink: [URL][DOMAIN_NAME]" at bounding box center [497, 759] width 794 height 105
copy div "[URL][DOMAIN_NAME]"
click at [945, 651] on div at bounding box center [496, 413] width 992 height 826
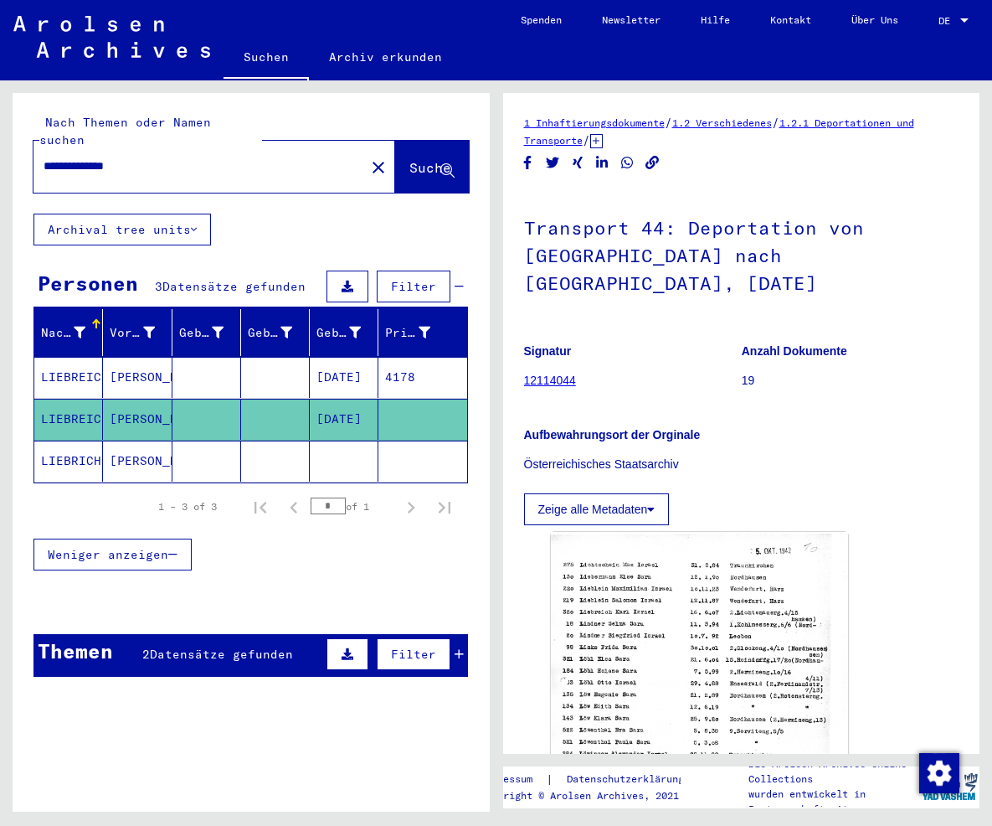
drag, startPoint x: 208, startPoint y: 155, endPoint x: -90, endPoint y: 147, distance: 298.2
click at [44, 157] on input "**********" at bounding box center [199, 166] width 311 height 18
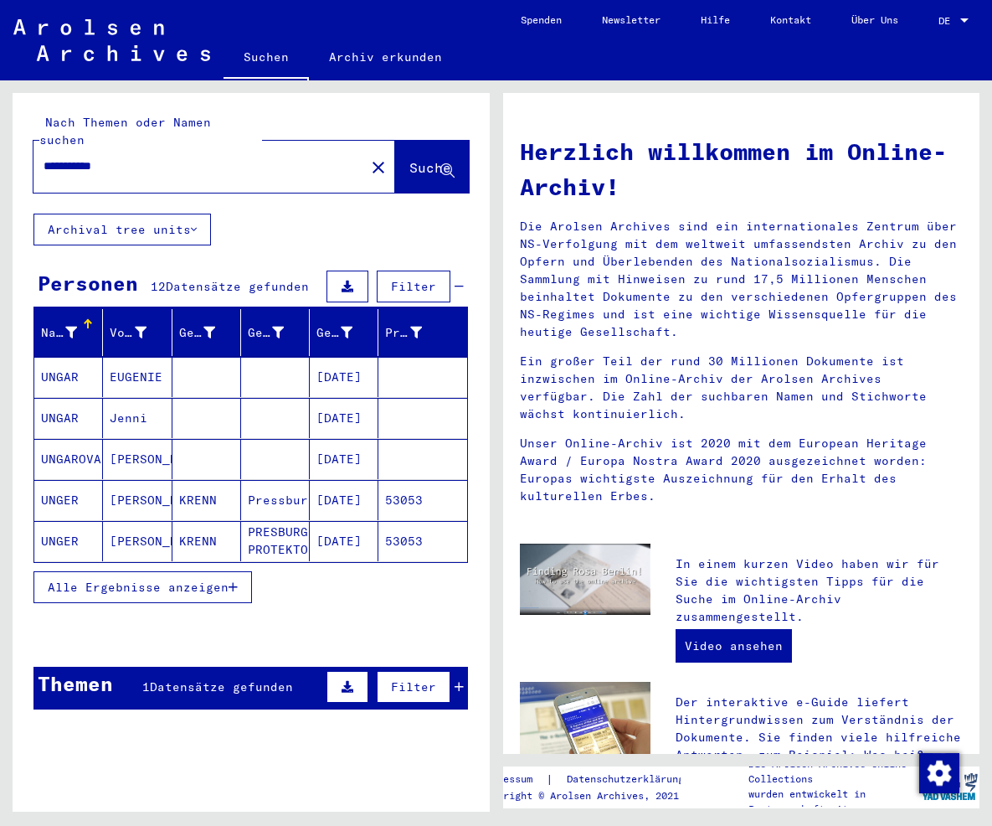
click at [189, 579] on span "Alle Ergebnisse anzeigen" at bounding box center [138, 586] width 181 height 15
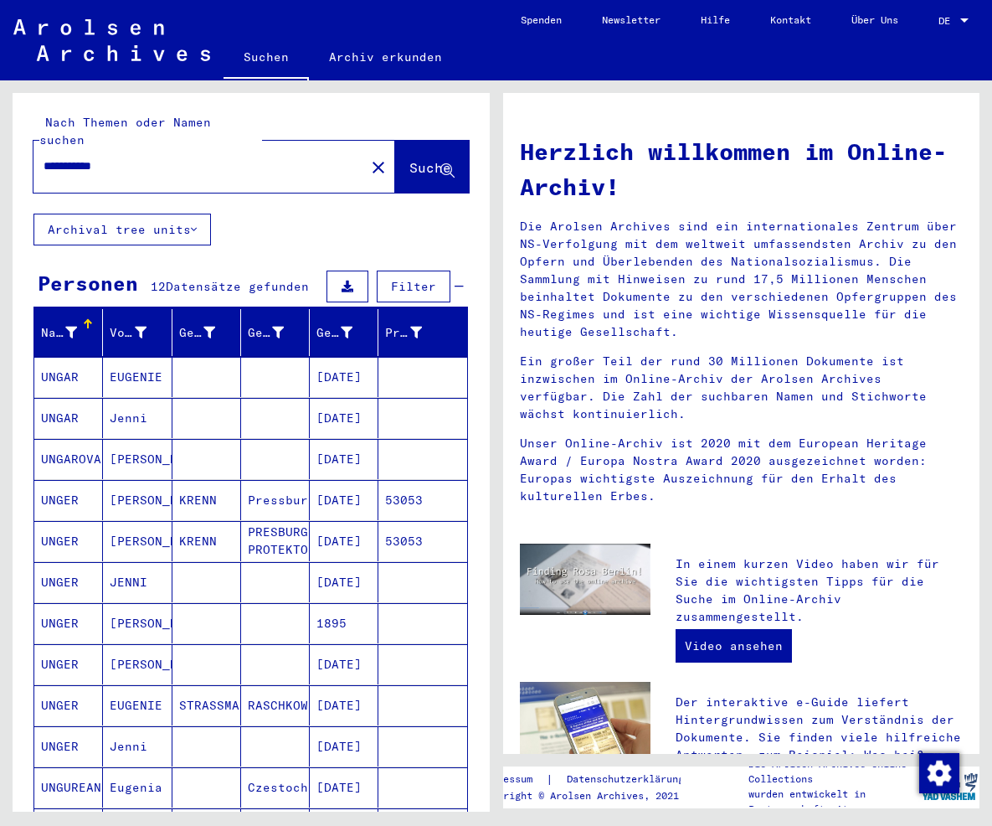
click at [338, 398] on mat-cell "[DATE]" at bounding box center [344, 418] width 69 height 40
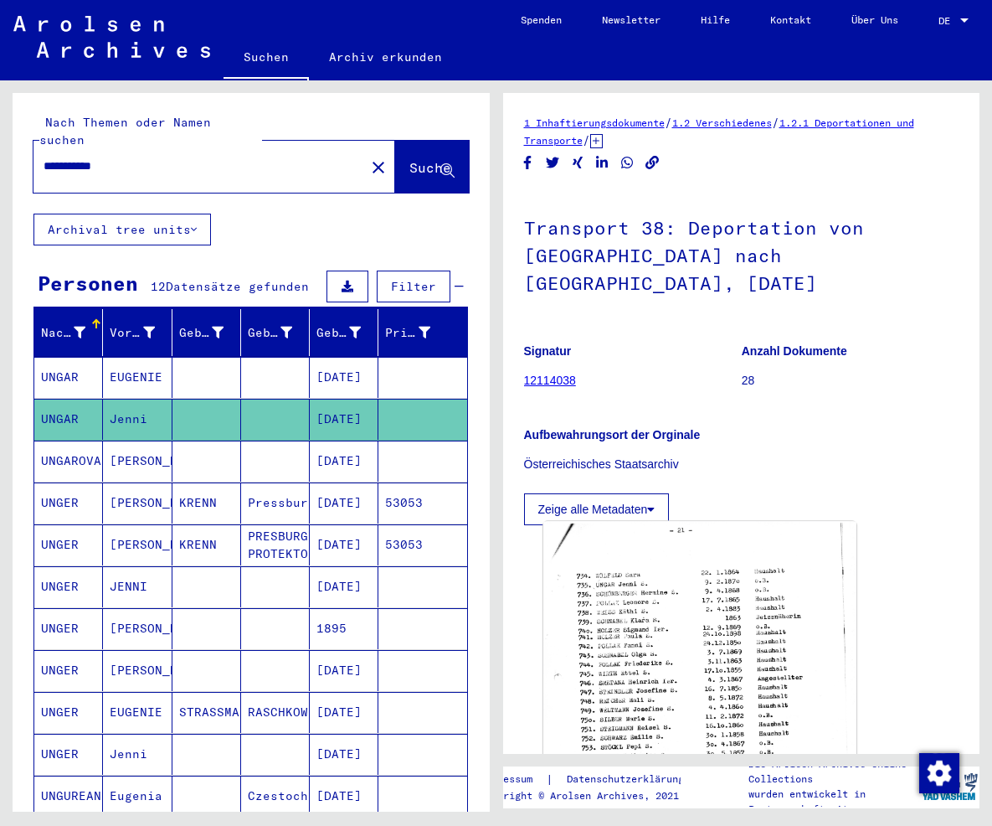
click at [647, 629] on img at bounding box center [699, 737] width 312 height 430
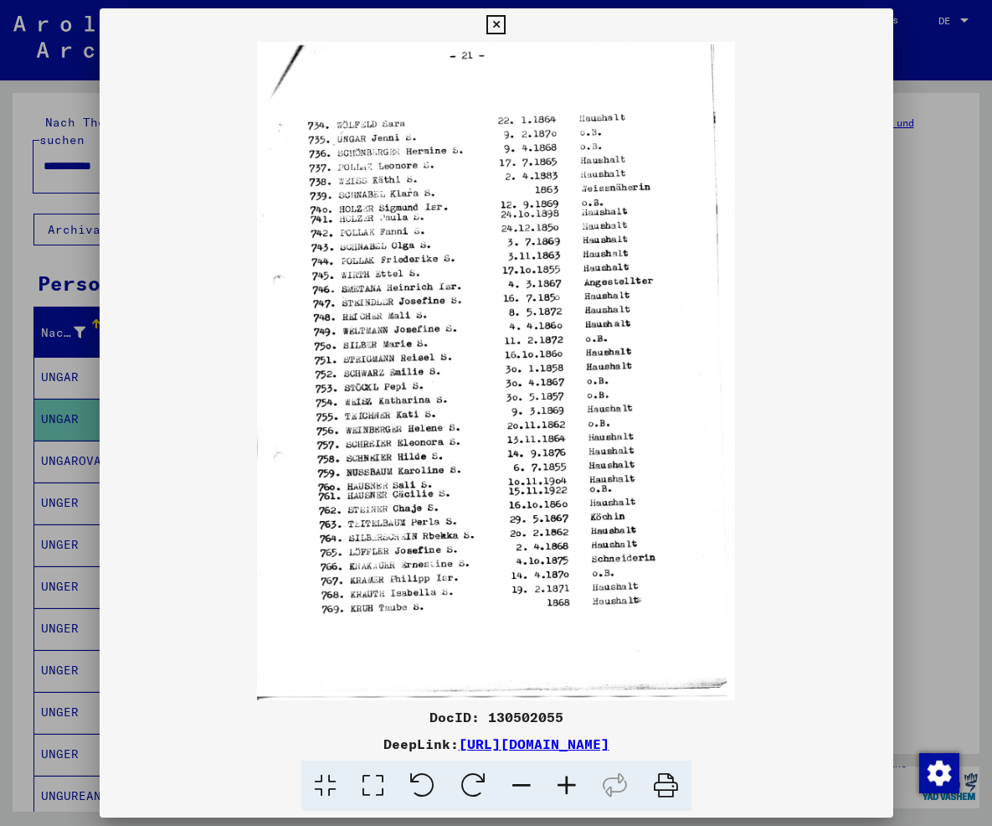
click at [565, 786] on icon at bounding box center [566, 785] width 45 height 51
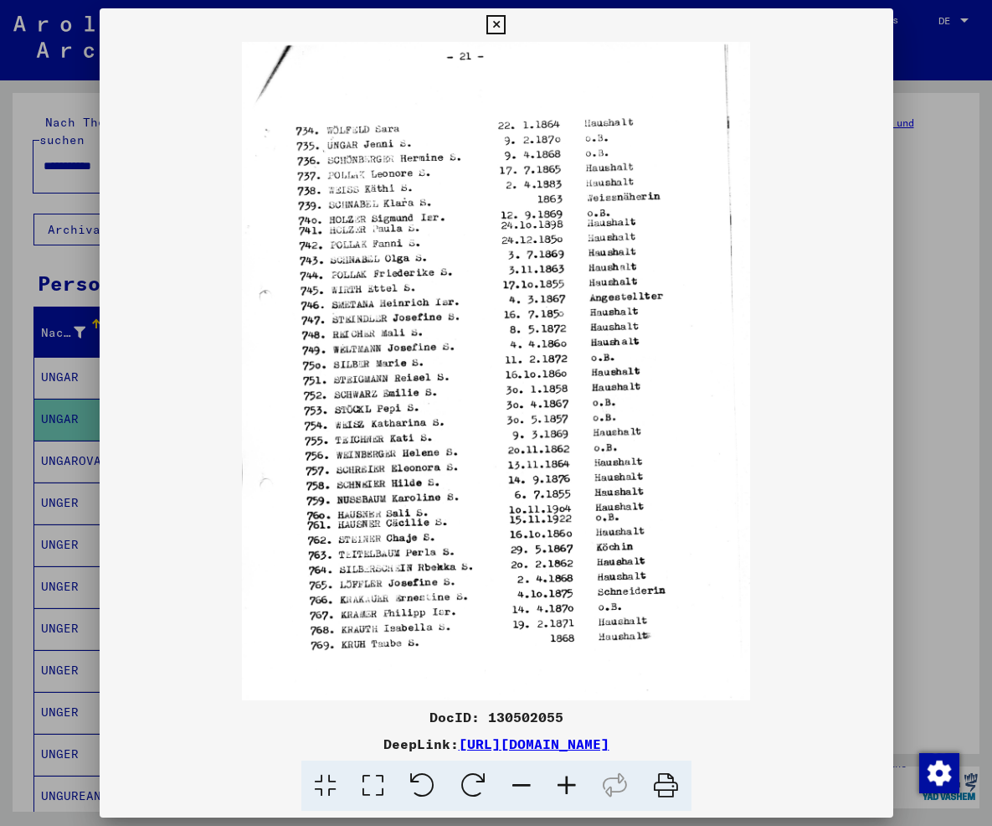
click at [565, 786] on icon at bounding box center [566, 785] width 45 height 51
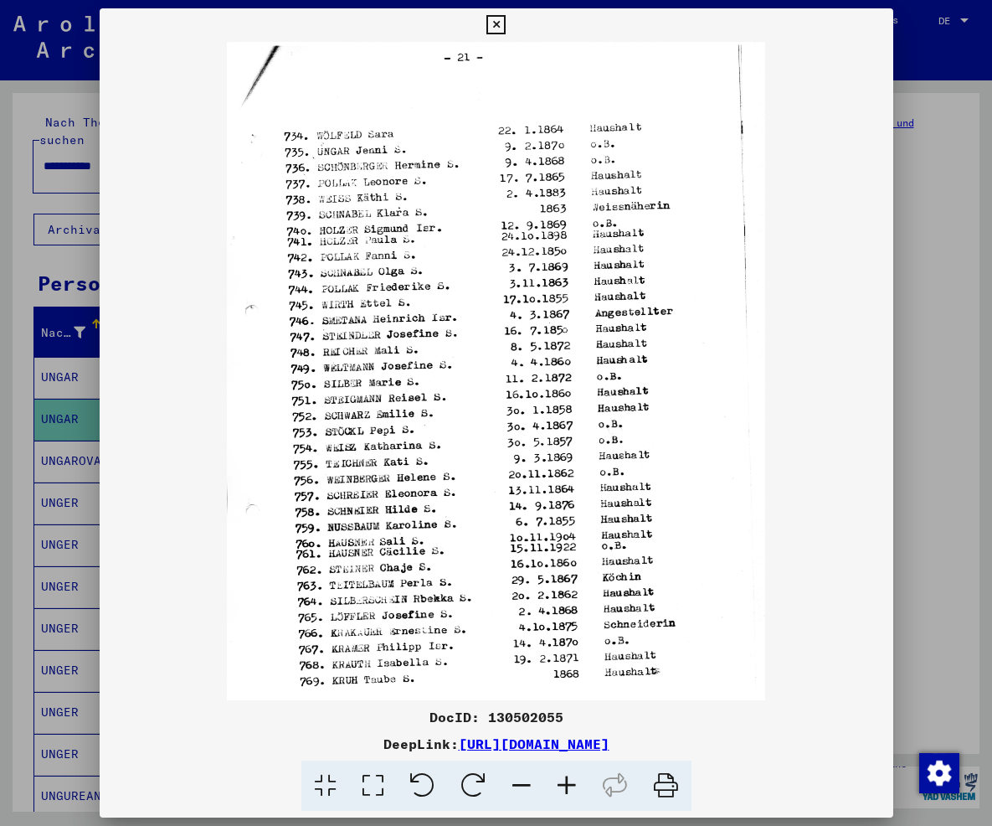
click at [565, 786] on icon at bounding box center [566, 785] width 45 height 51
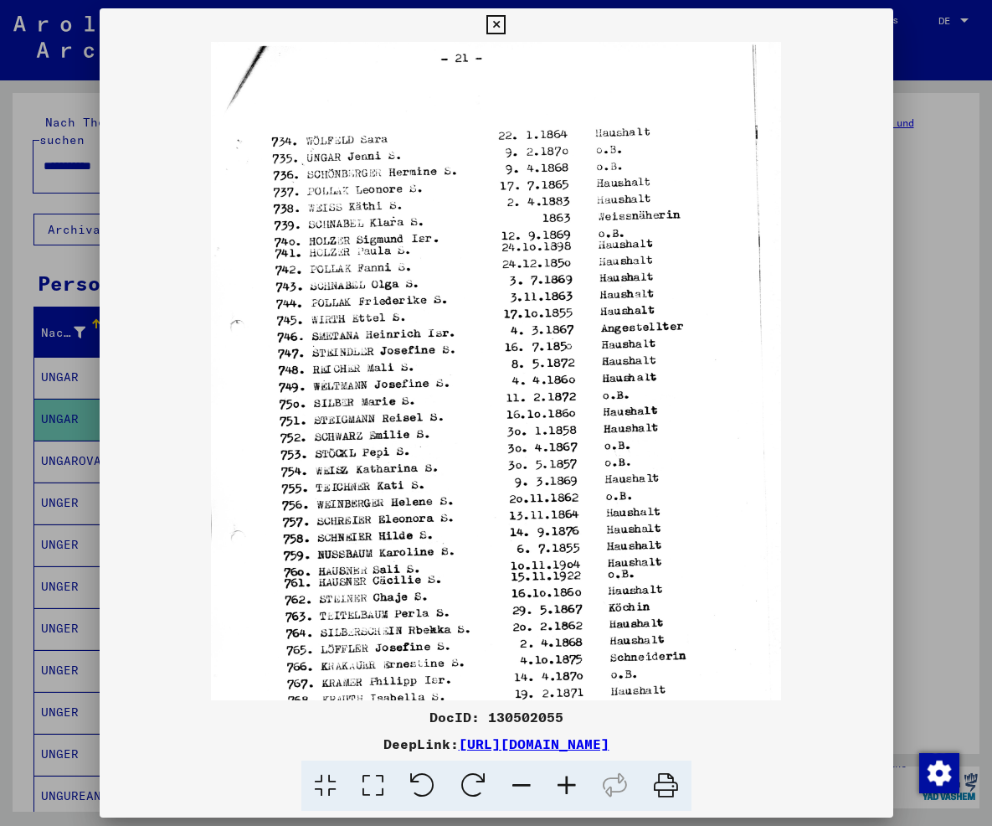
click at [565, 786] on icon at bounding box center [566, 785] width 45 height 51
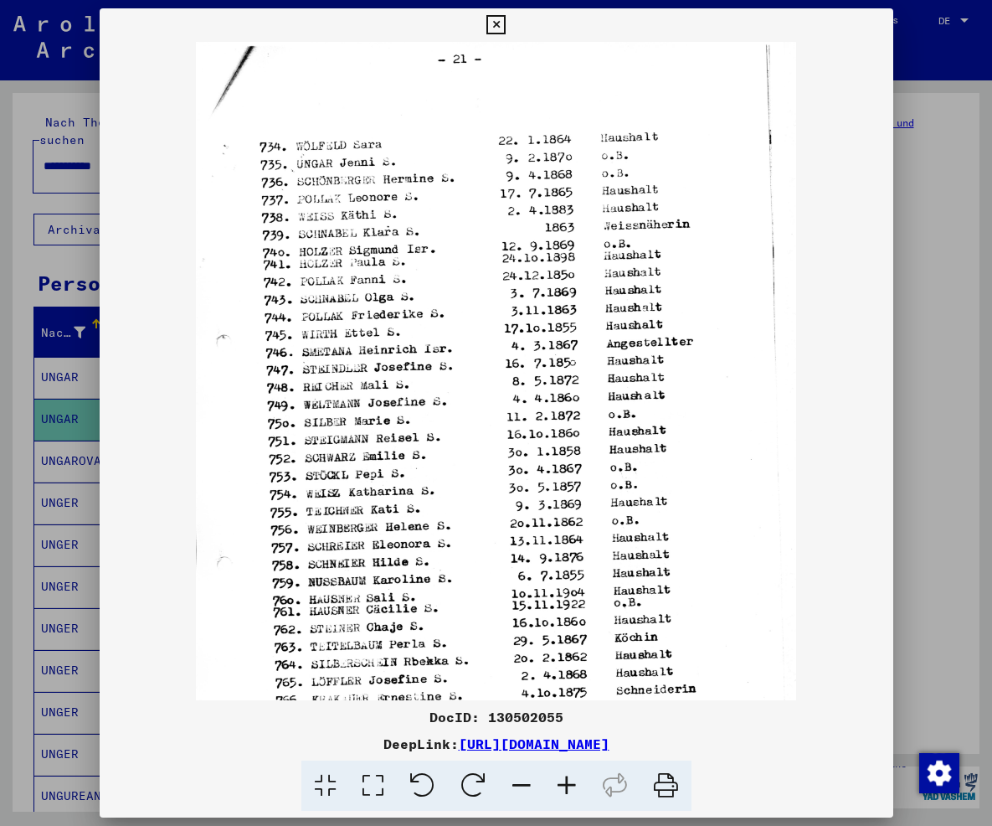
click at [565, 786] on icon at bounding box center [566, 785] width 45 height 51
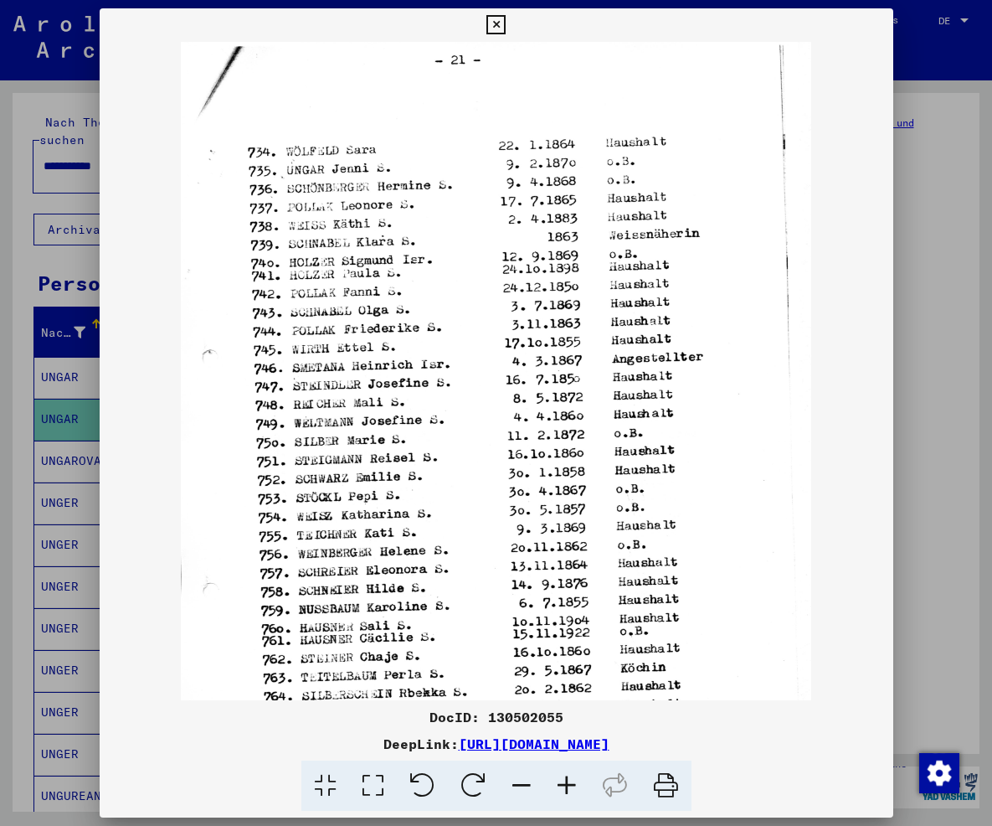
click at [565, 786] on icon at bounding box center [566, 785] width 45 height 51
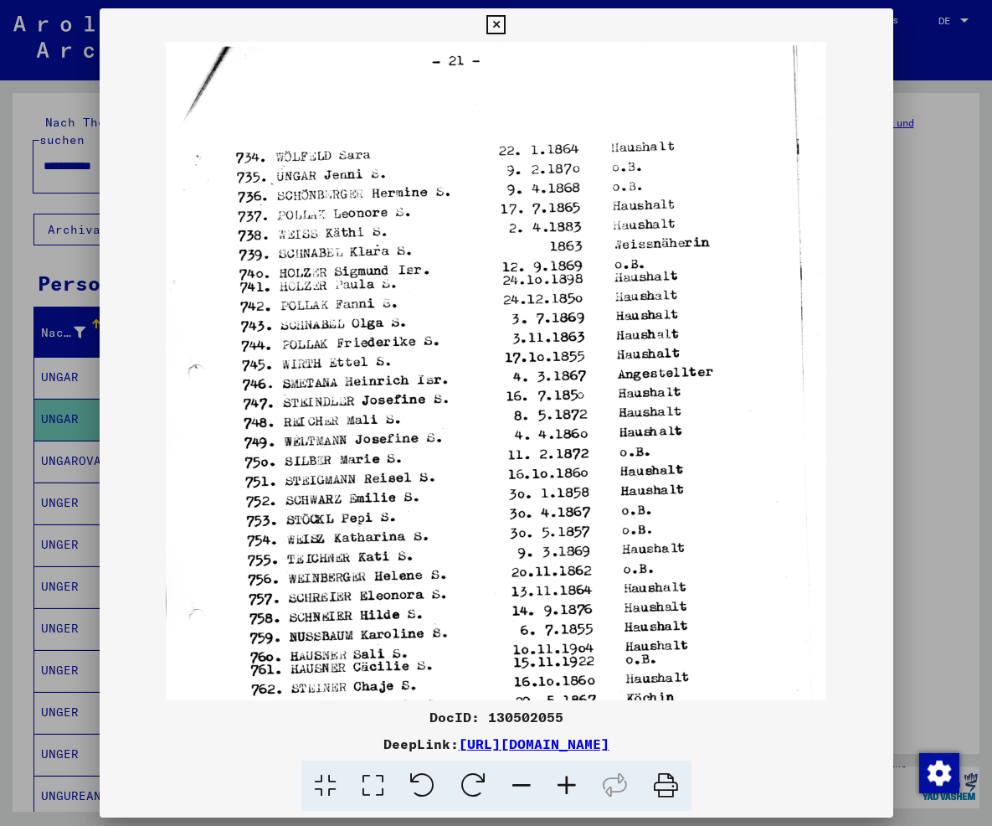
click at [565, 786] on icon at bounding box center [566, 785] width 45 height 51
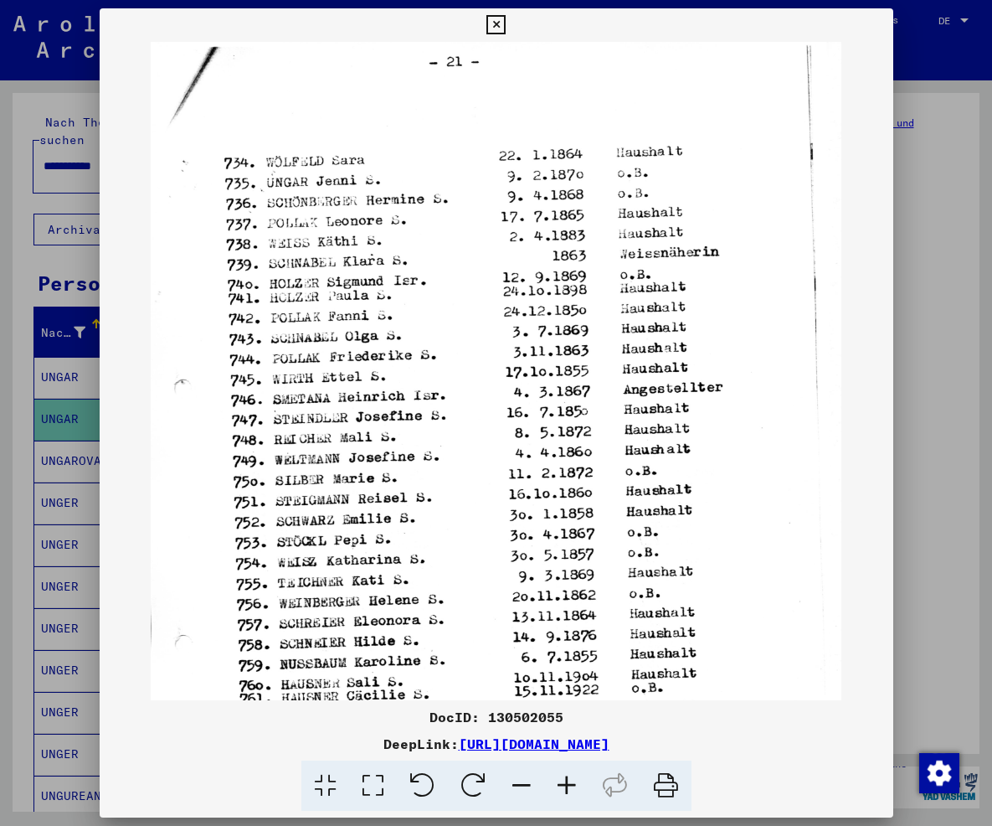
click at [565, 786] on icon at bounding box center [566, 785] width 45 height 51
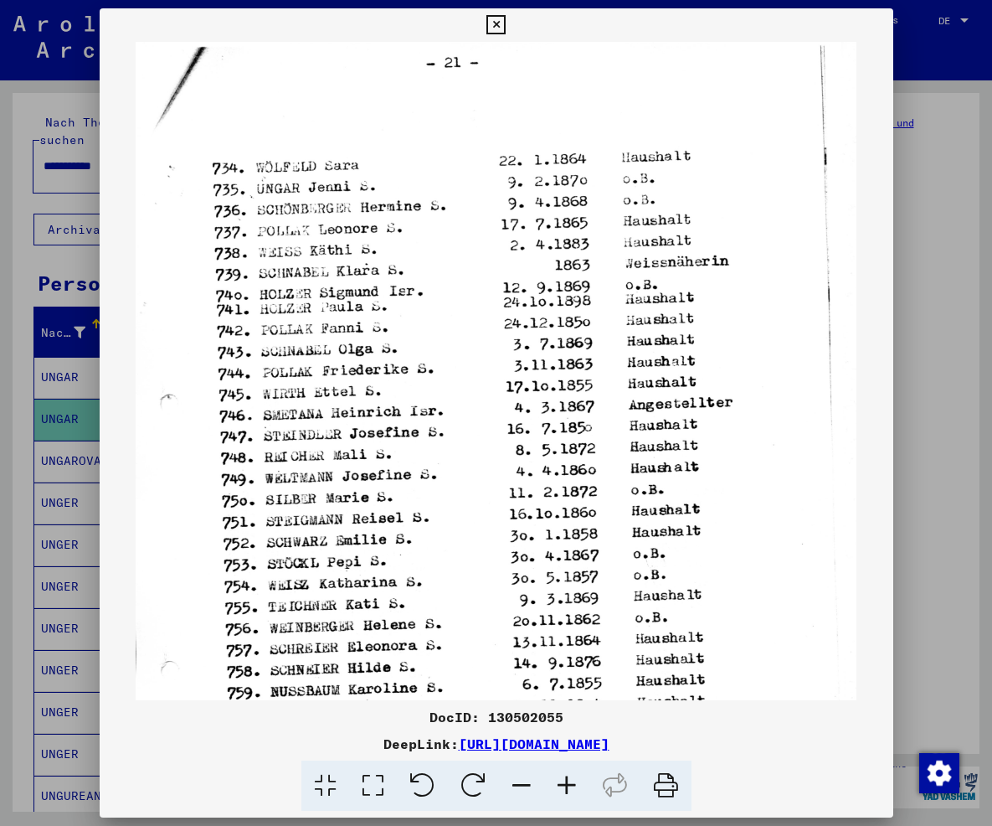
drag, startPoint x: 824, startPoint y: 746, endPoint x: 283, endPoint y: 743, distance: 540.9
click at [283, 743] on div "DeepLink: [URL][DOMAIN_NAME]" at bounding box center [497, 743] width 794 height 20
copy link "[URL][DOMAIN_NAME]"
drag, startPoint x: 908, startPoint y: 298, endPoint x: 925, endPoint y: 302, distance: 17.3
click at [913, 297] on div at bounding box center [496, 413] width 992 height 826
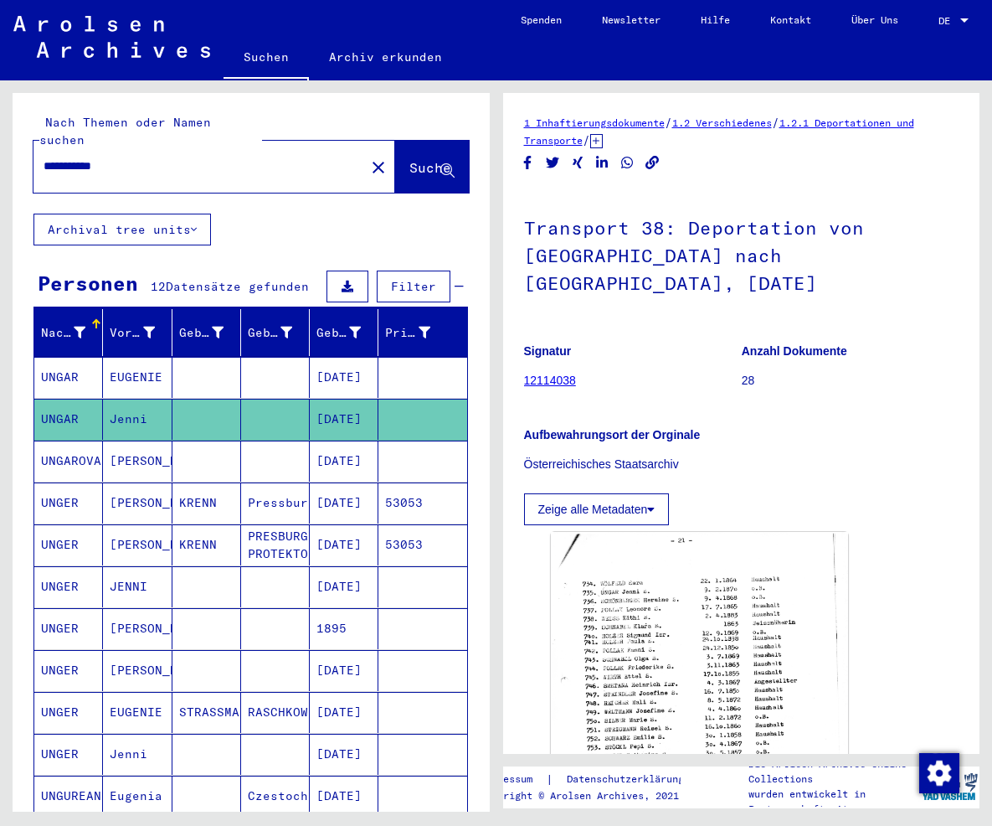
click at [338, 444] on mat-cell "[DATE]" at bounding box center [344, 460] width 69 height 41
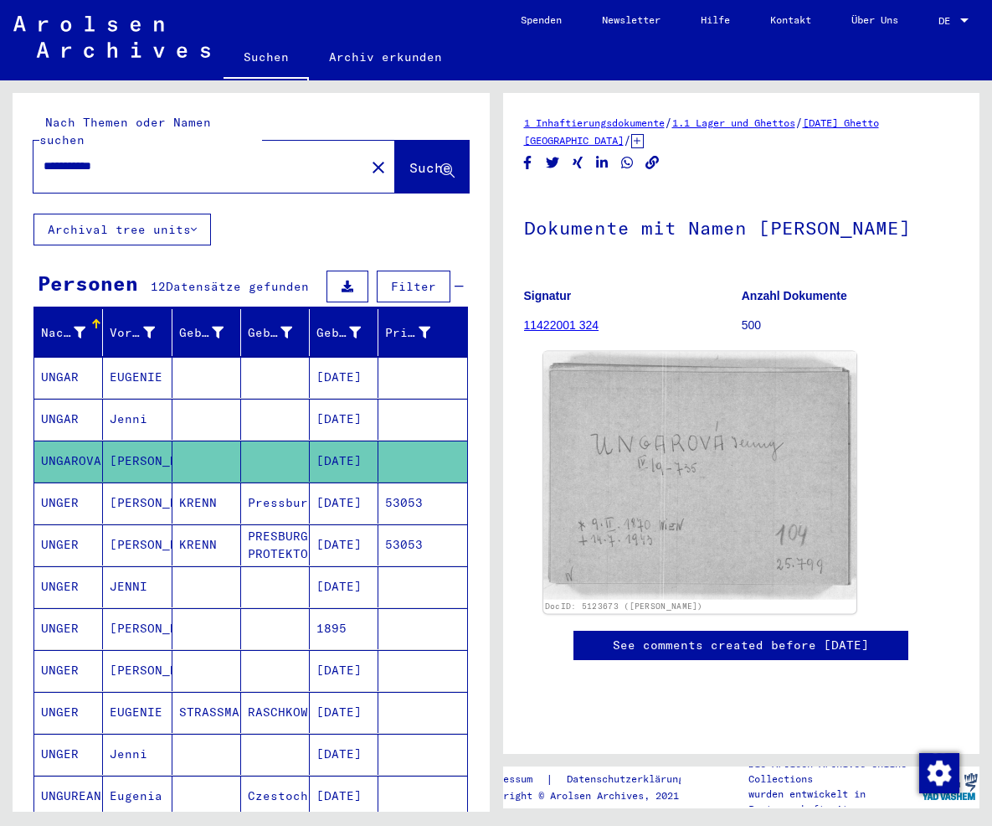
click at [644, 496] on img at bounding box center [699, 476] width 312 height 248
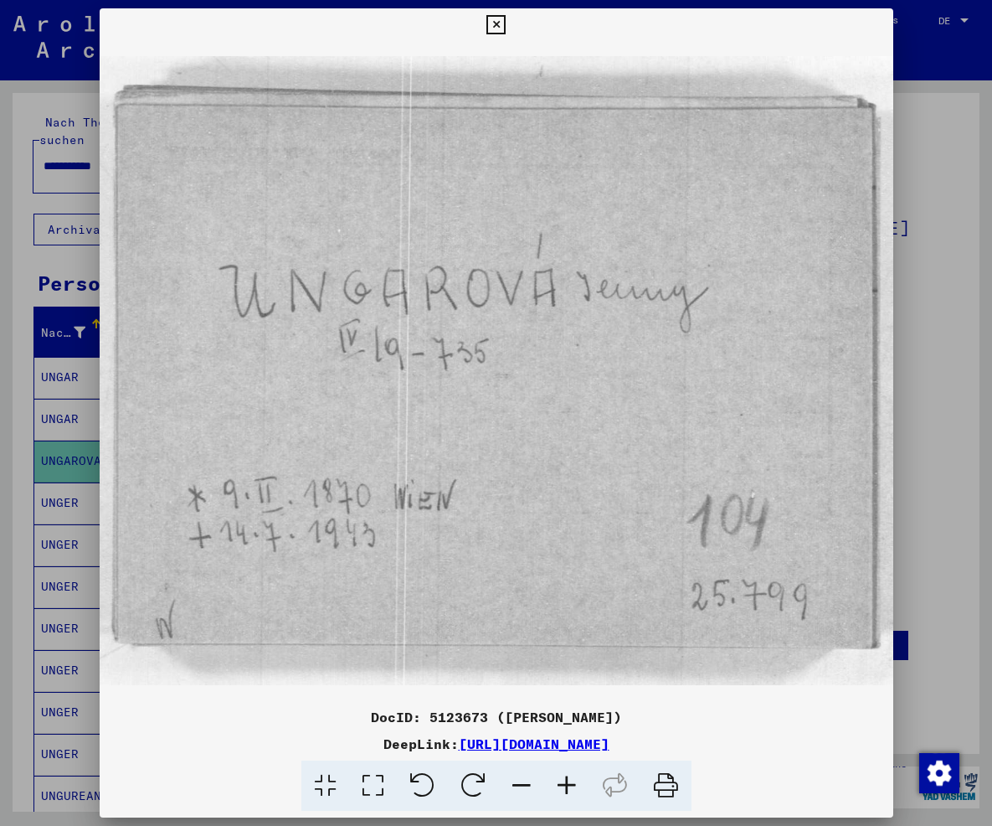
drag, startPoint x: 840, startPoint y: 750, endPoint x: 287, endPoint y: 739, distance: 552.7
click at [287, 739] on div "DeepLink: [URL][DOMAIN_NAME]" at bounding box center [497, 743] width 794 height 20
copy div "[URL][DOMAIN_NAME]"
click at [511, 15] on button at bounding box center [495, 24] width 29 height 33
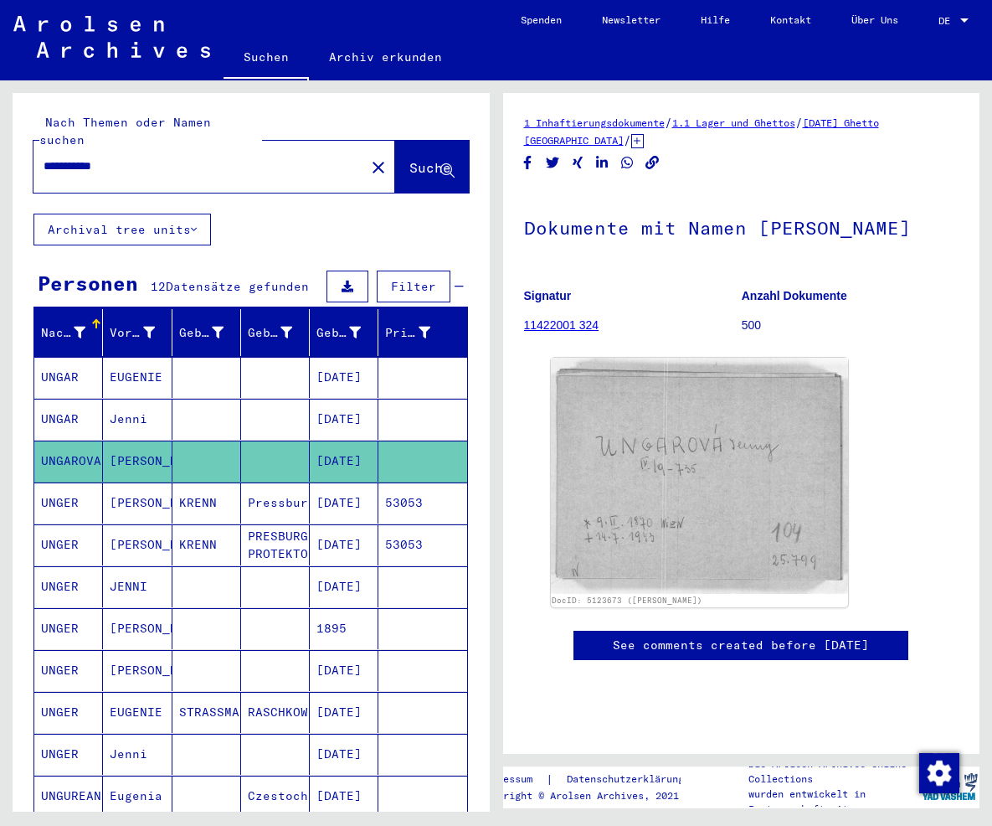
drag, startPoint x: 164, startPoint y: 150, endPoint x: -318, endPoint y: 130, distance: 482.7
click at [44, 157] on input "**********" at bounding box center [199, 166] width 311 height 18
type input "**********"
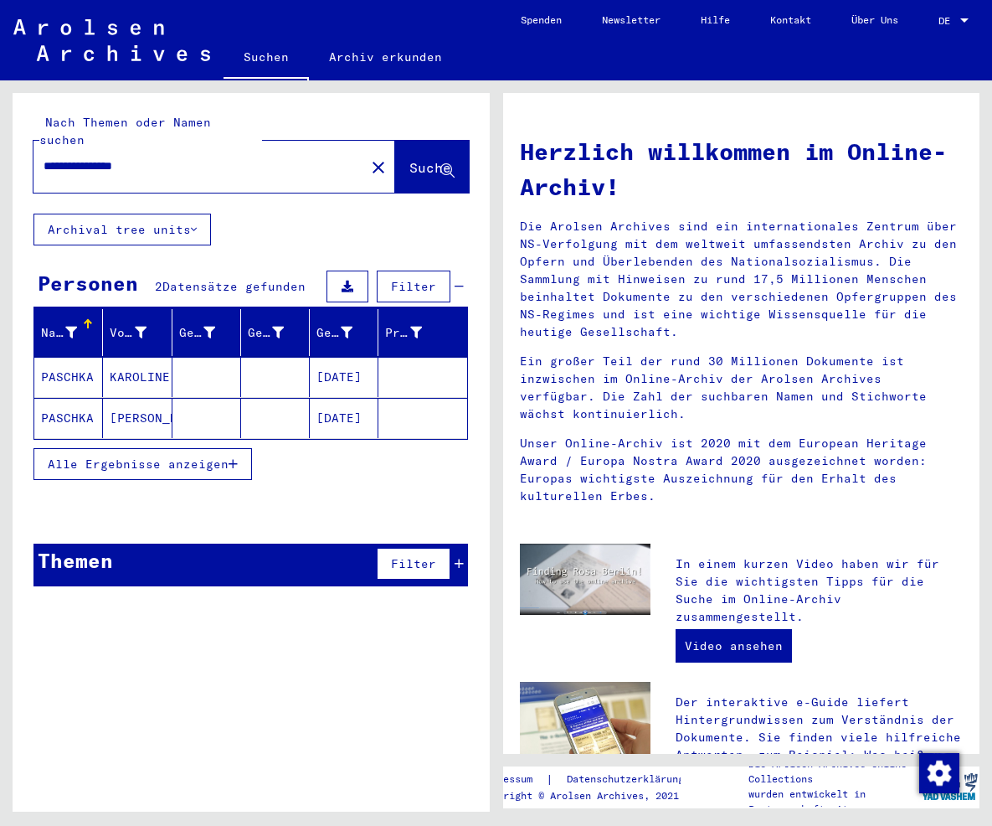
click at [331, 357] on mat-cell "[DATE]" at bounding box center [344, 377] width 69 height 40
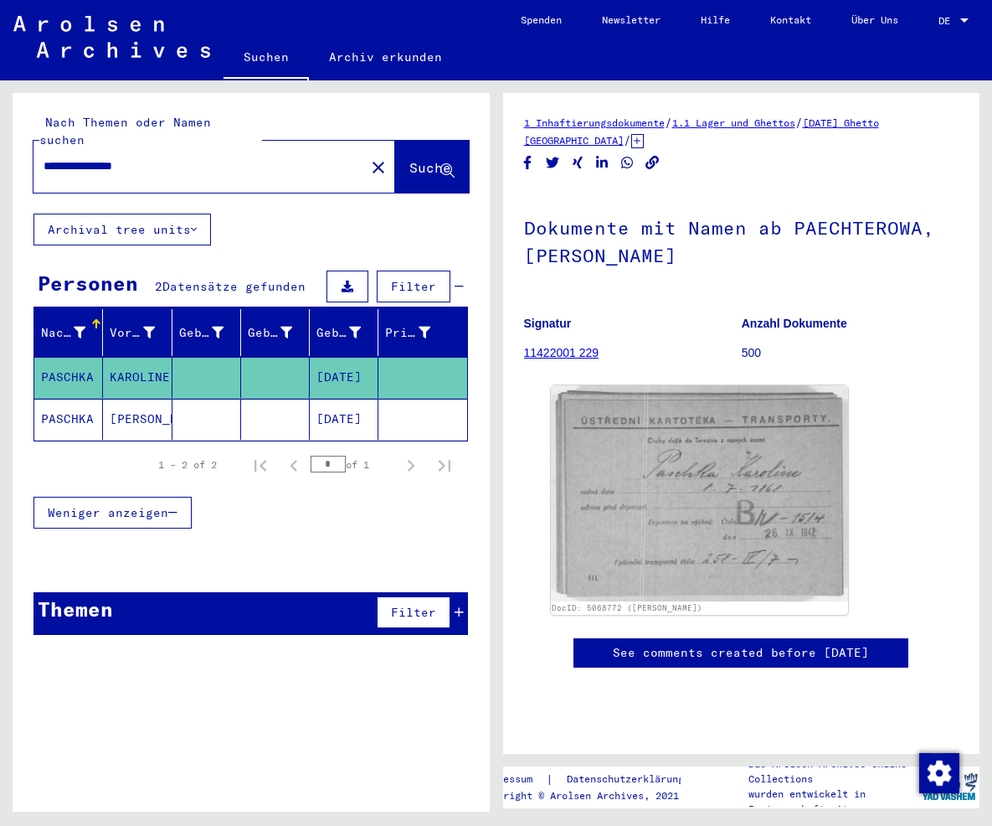
click at [334, 399] on mat-cell "[DATE]" at bounding box center [344, 419] width 69 height 41
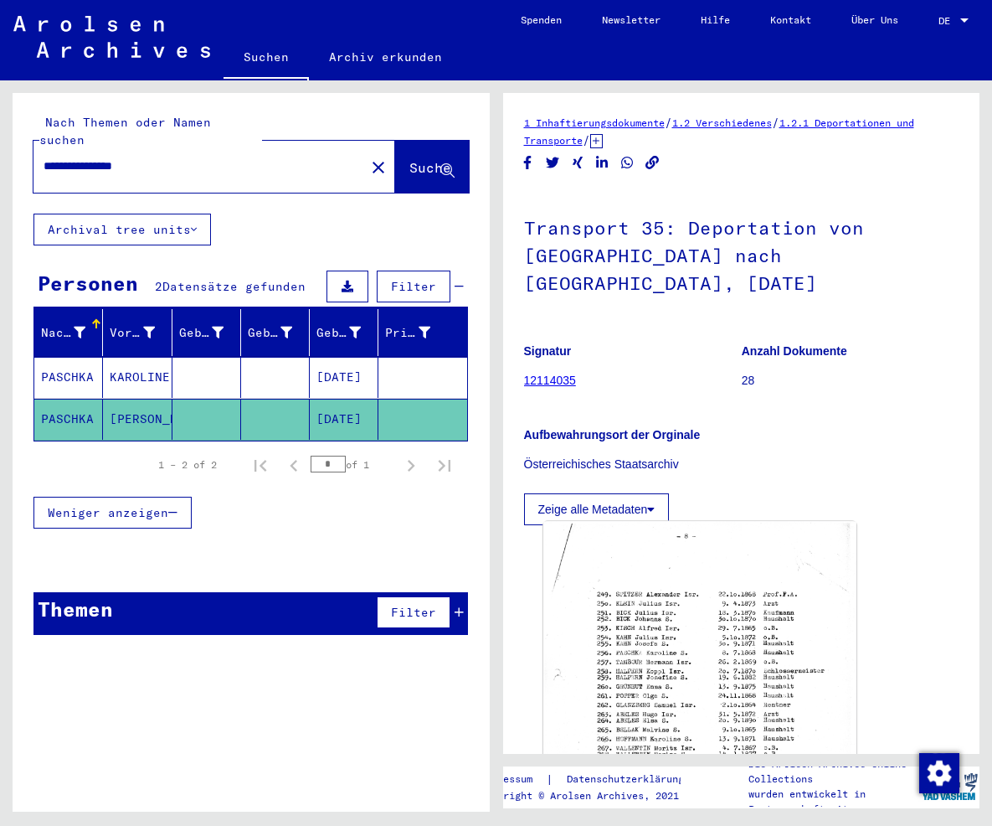
click at [733, 666] on img at bounding box center [699, 737] width 312 height 430
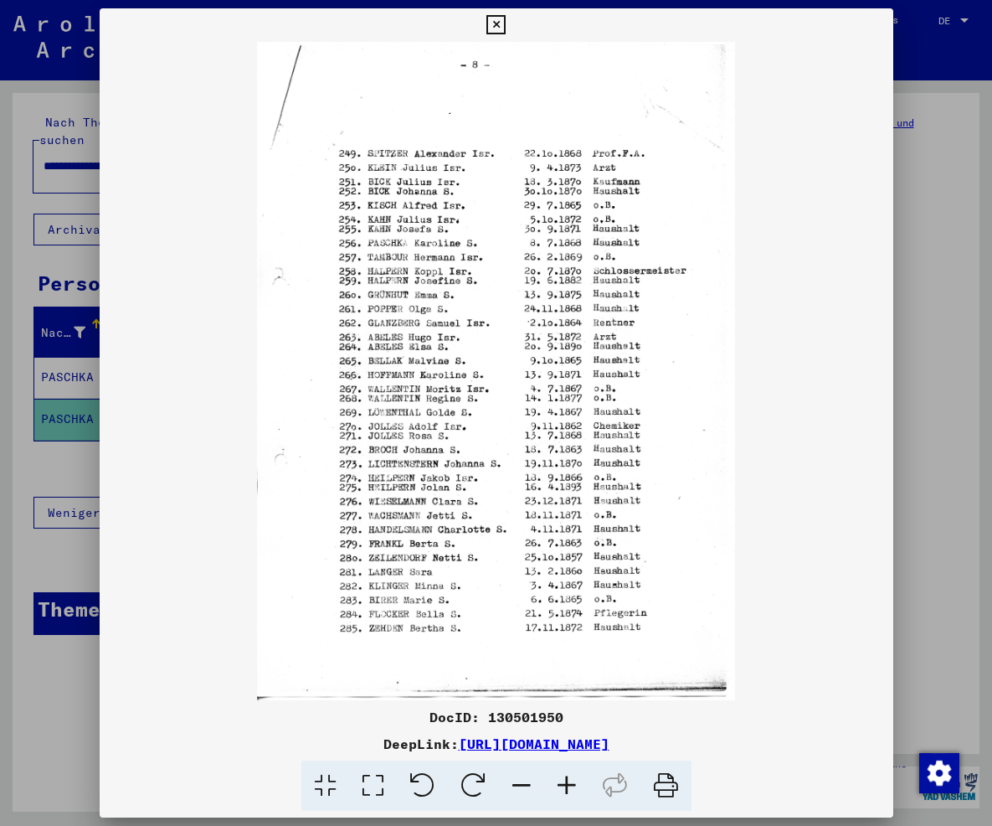
click at [569, 779] on icon at bounding box center [566, 785] width 45 height 51
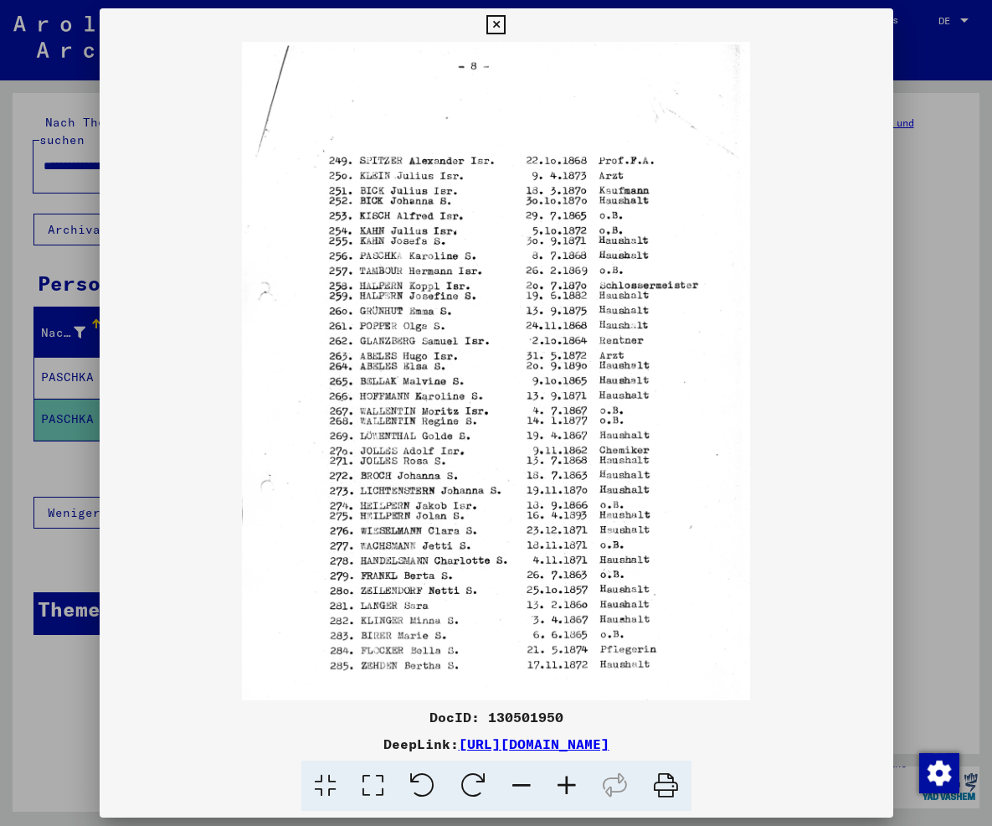
click at [569, 779] on icon at bounding box center [566, 785] width 45 height 51
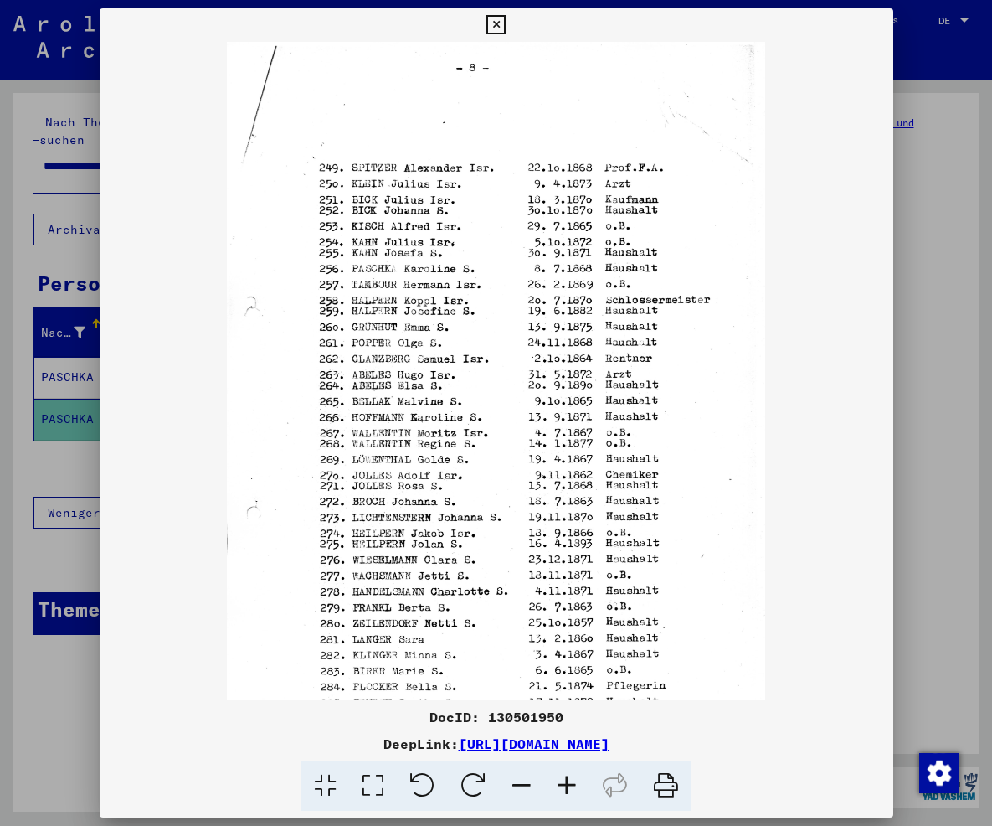
click at [569, 779] on icon at bounding box center [566, 785] width 45 height 51
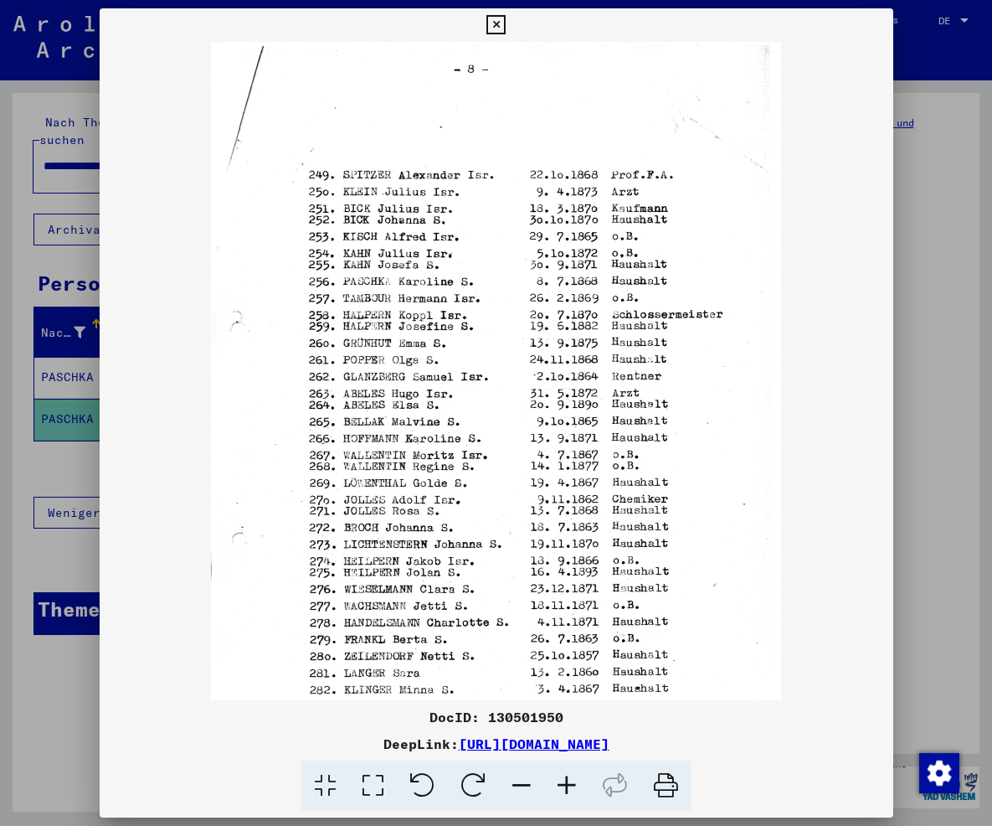
click at [569, 779] on icon at bounding box center [566, 785] width 45 height 51
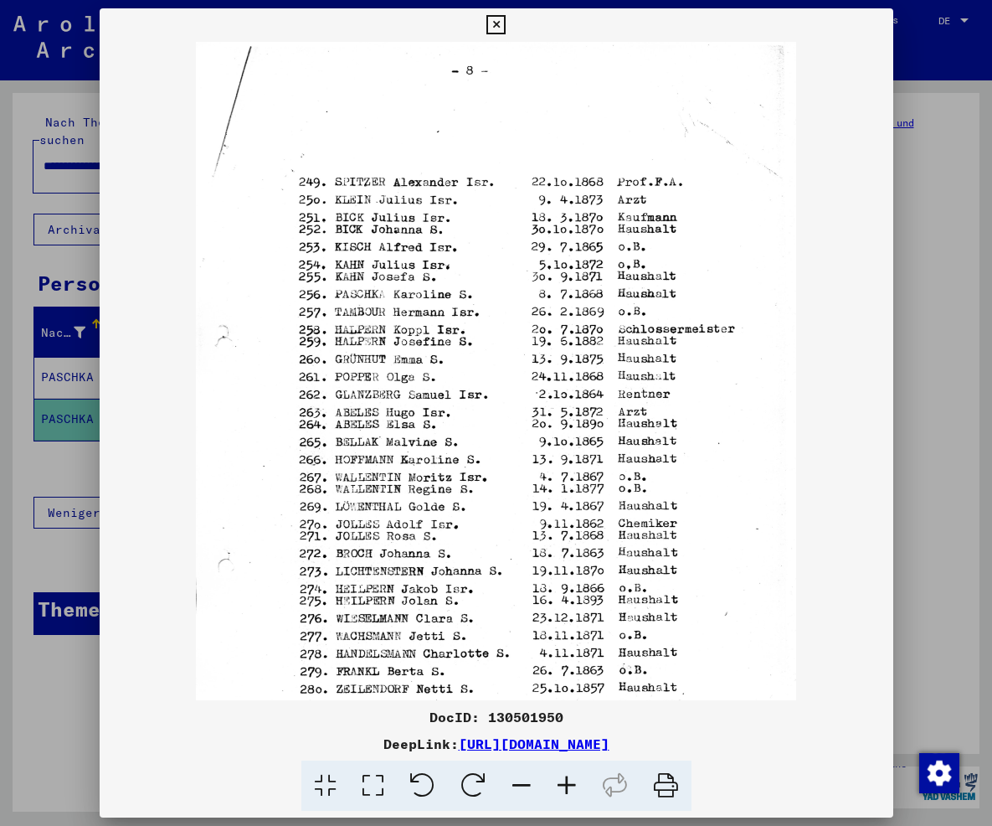
click at [569, 779] on icon at bounding box center [566, 785] width 45 height 51
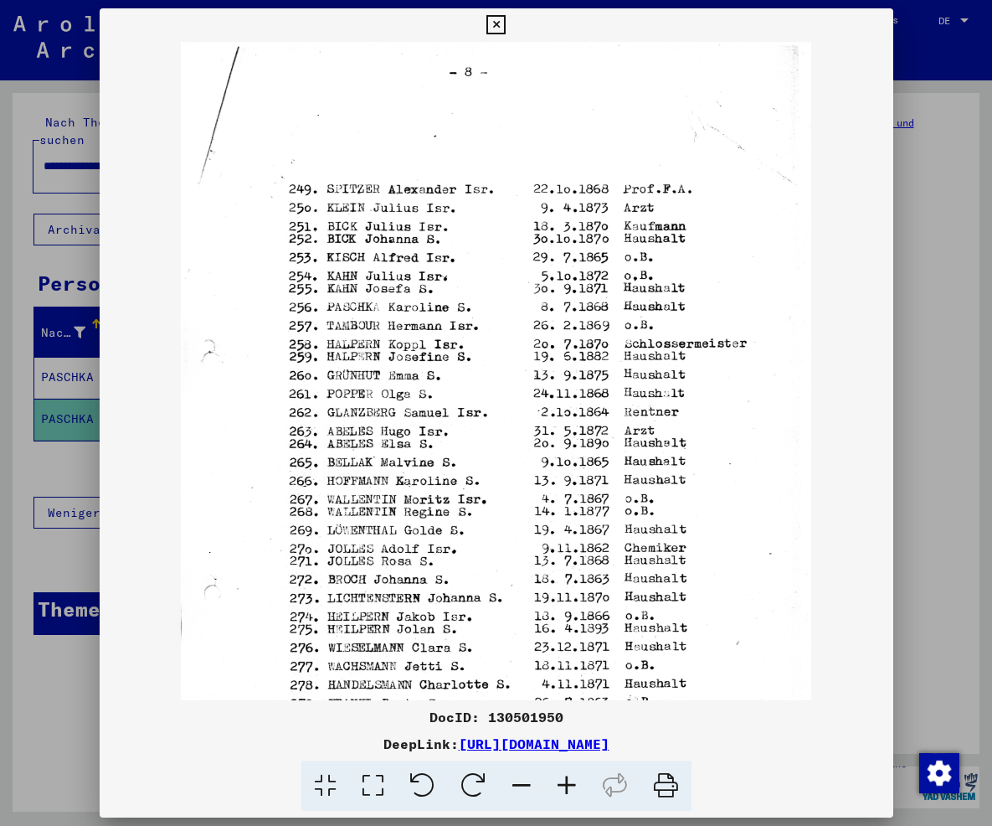
click at [569, 779] on icon at bounding box center [566, 785] width 45 height 51
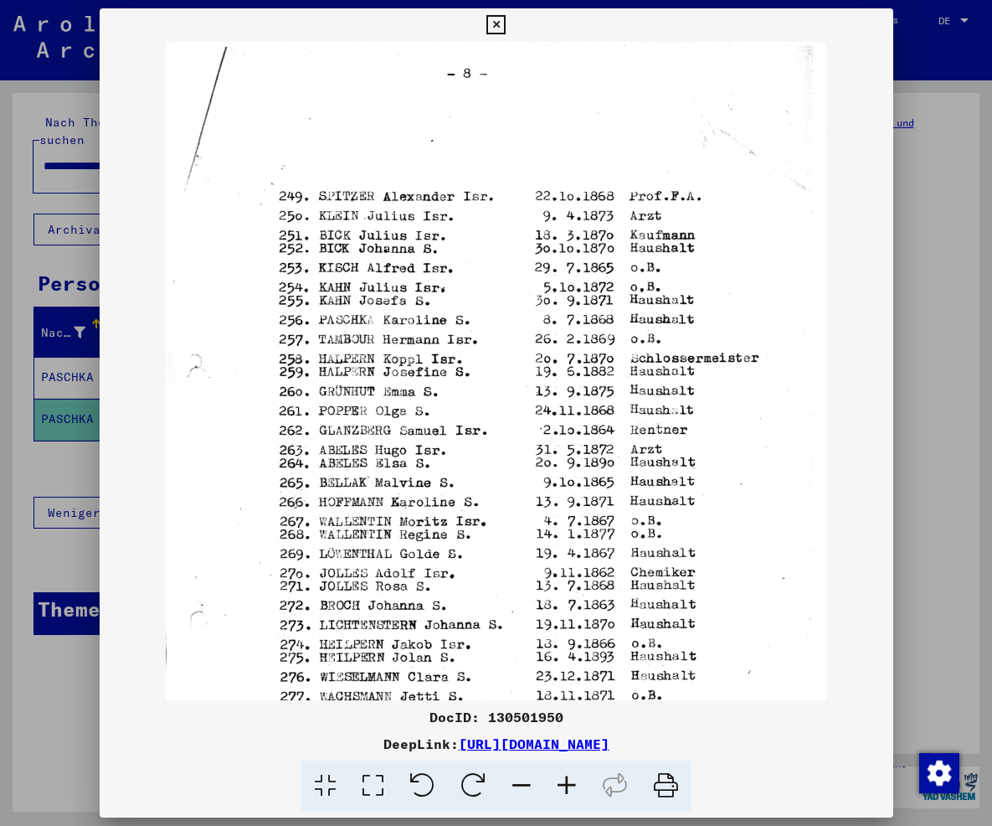
click at [569, 779] on icon at bounding box center [566, 785] width 45 height 51
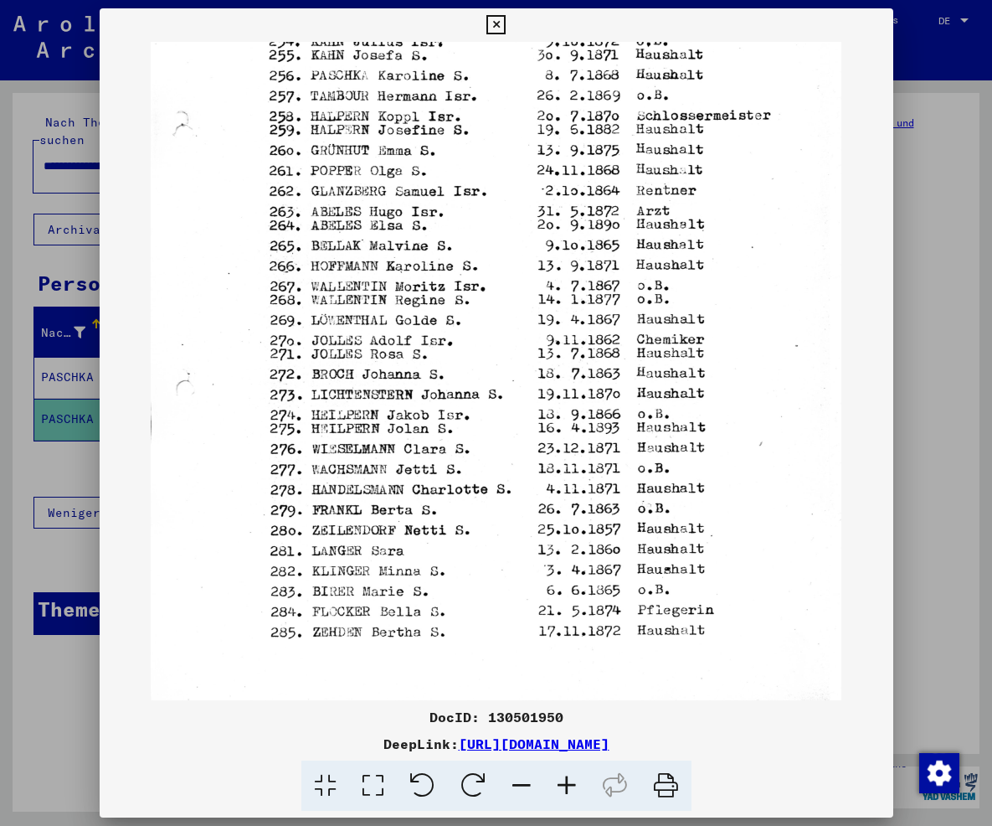
scroll to position [264, 0]
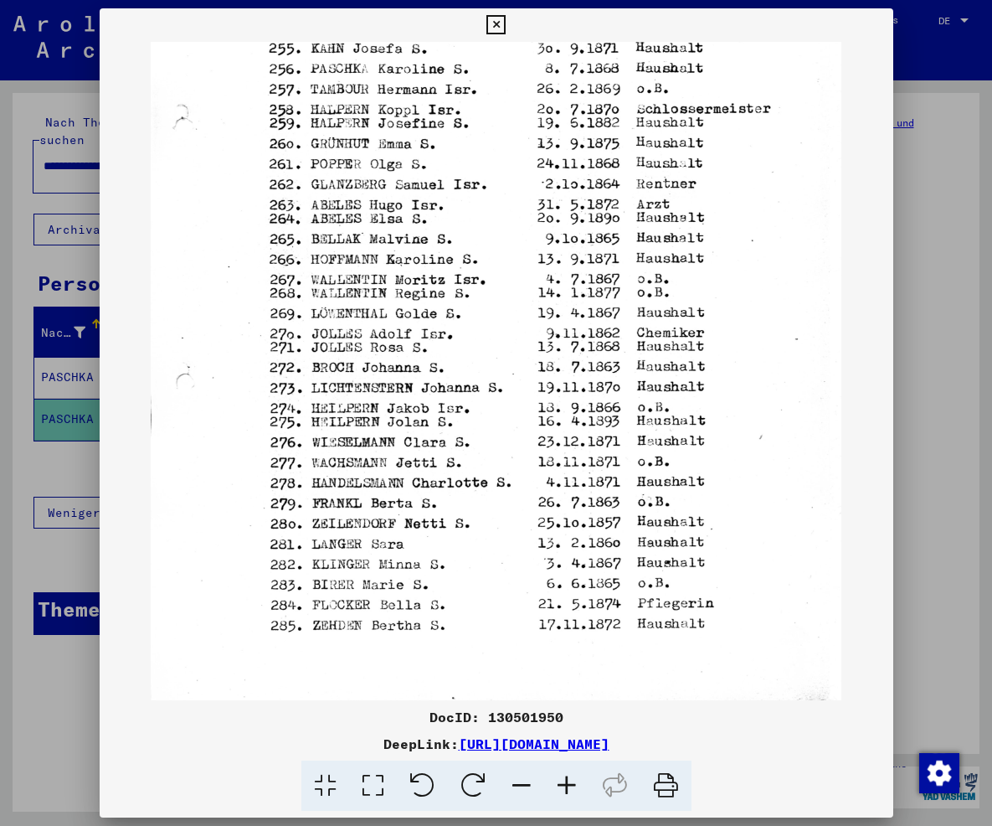
drag, startPoint x: 491, startPoint y: 540, endPoint x: 414, endPoint y: 290, distance: 261.9
click at [414, 290] on img at bounding box center [497, 253] width 692 height 951
drag, startPoint x: 834, startPoint y: 743, endPoint x: 275, endPoint y: 743, distance: 558.5
click at [275, 743] on div "DeepLink: [URL][DOMAIN_NAME]" at bounding box center [497, 743] width 794 height 20
copy div "[URL][DOMAIN_NAME]"
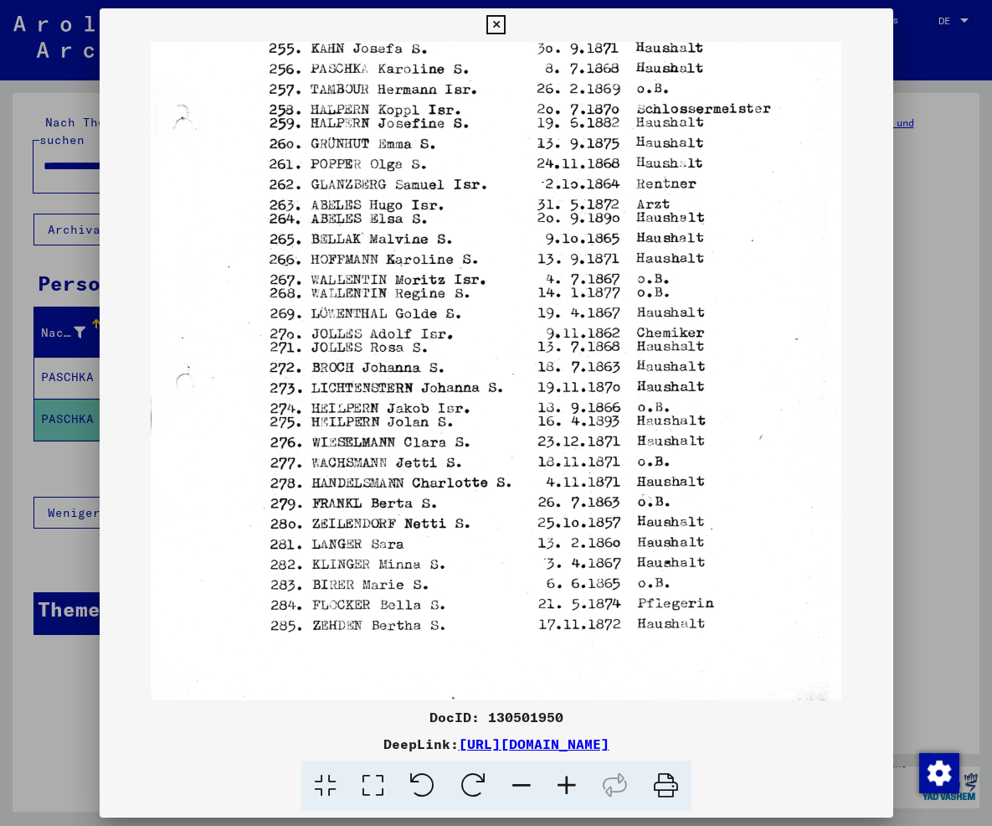
click at [892, 8] on div "DocID: 130501950 DeepLink: [URL][DOMAIN_NAME]" at bounding box center [497, 413] width 794 height 810
click at [506, 16] on icon at bounding box center [495, 25] width 19 height 20
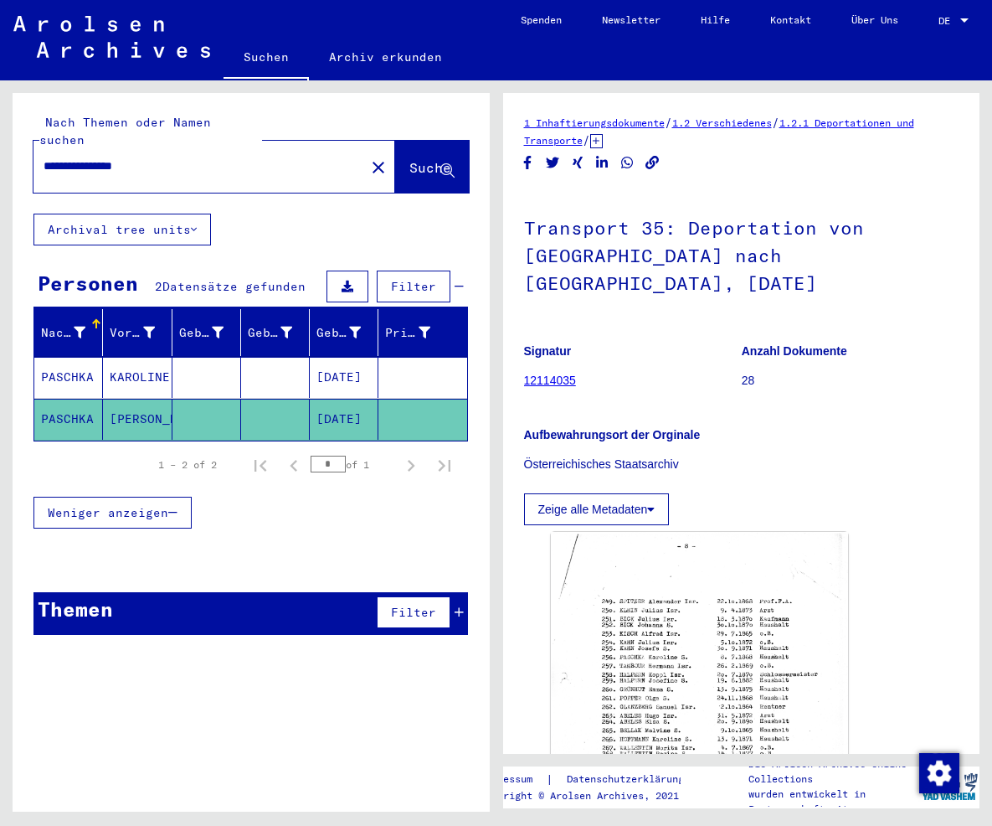
click at [350, 357] on mat-cell "[DATE]" at bounding box center [344, 377] width 69 height 41
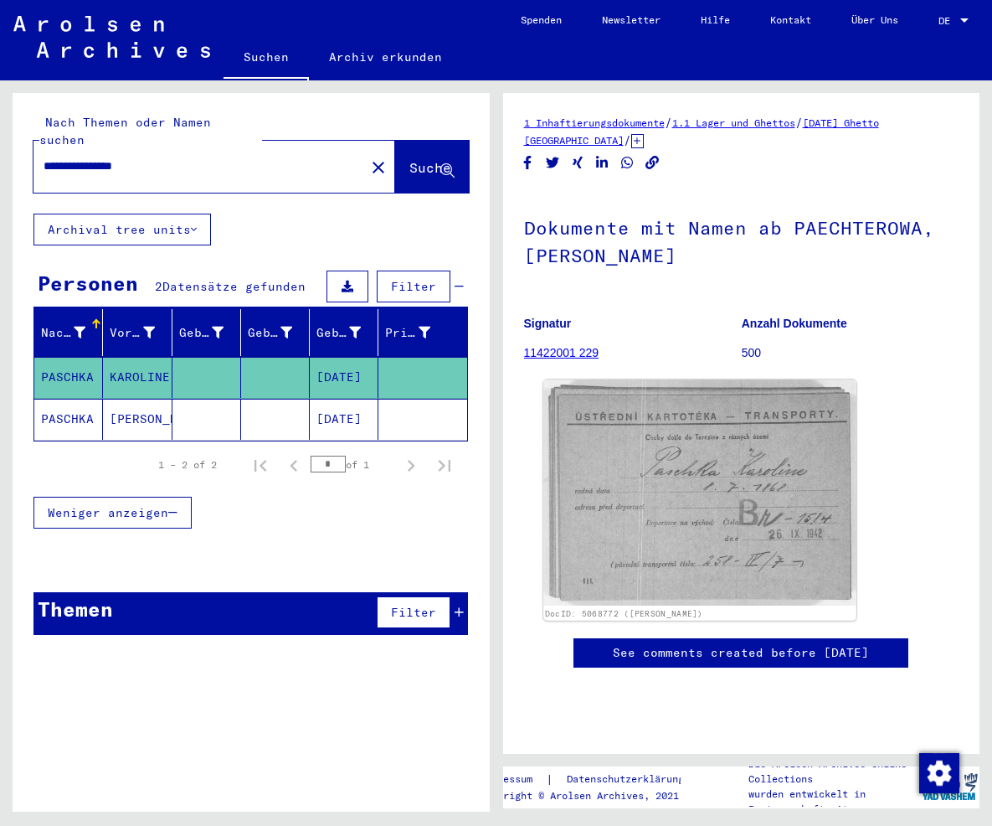
click at [677, 507] on img at bounding box center [699, 492] width 312 height 226
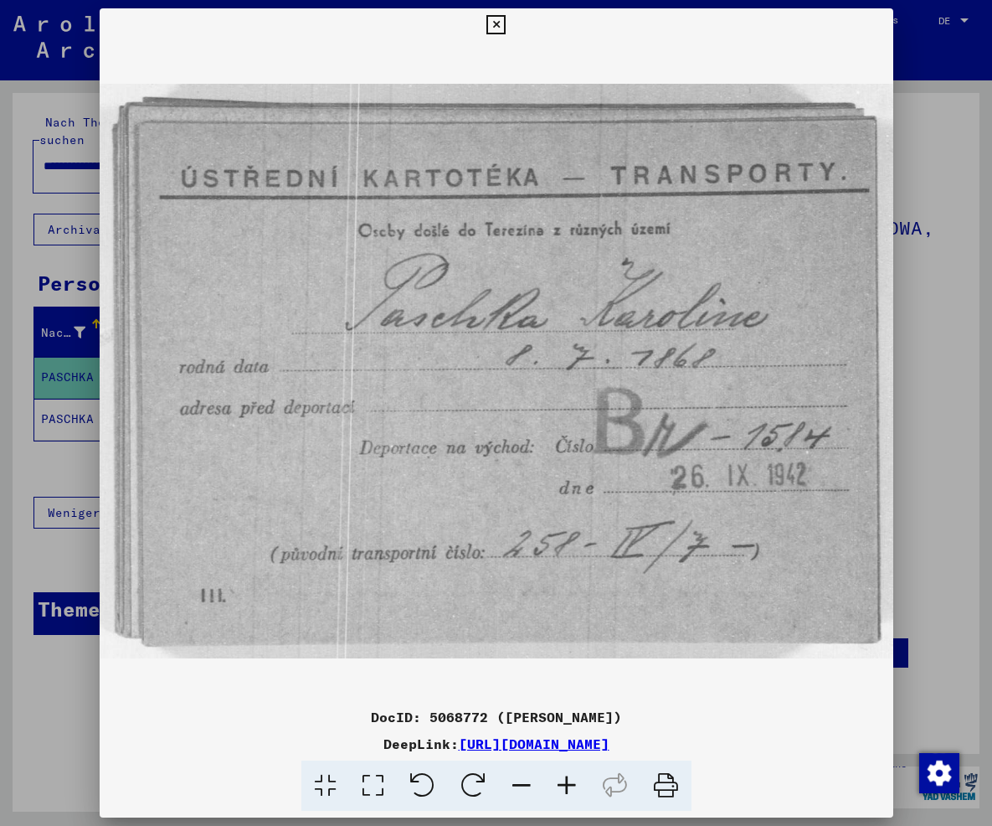
drag, startPoint x: 828, startPoint y: 735, endPoint x: 287, endPoint y: 749, distance: 541.0
click at [287, 749] on div "DeepLink: [URL][DOMAIN_NAME]" at bounding box center [497, 743] width 794 height 20
copy div "[URL][DOMAIN_NAME]"
